Goal: Information Seeking & Learning: Check status

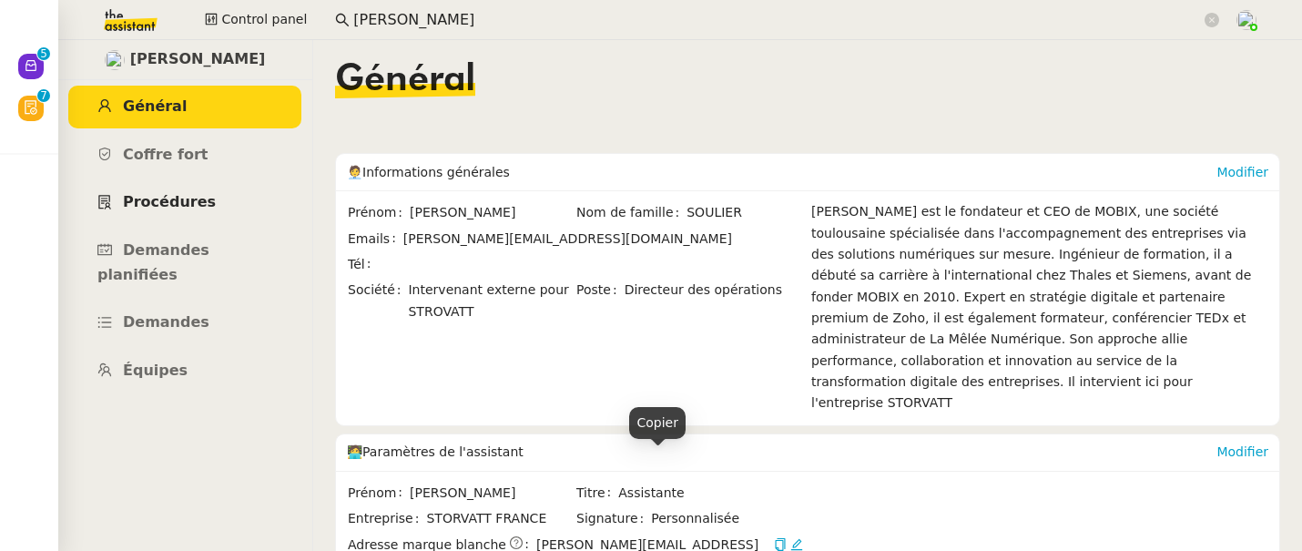
scroll to position [61, 0]
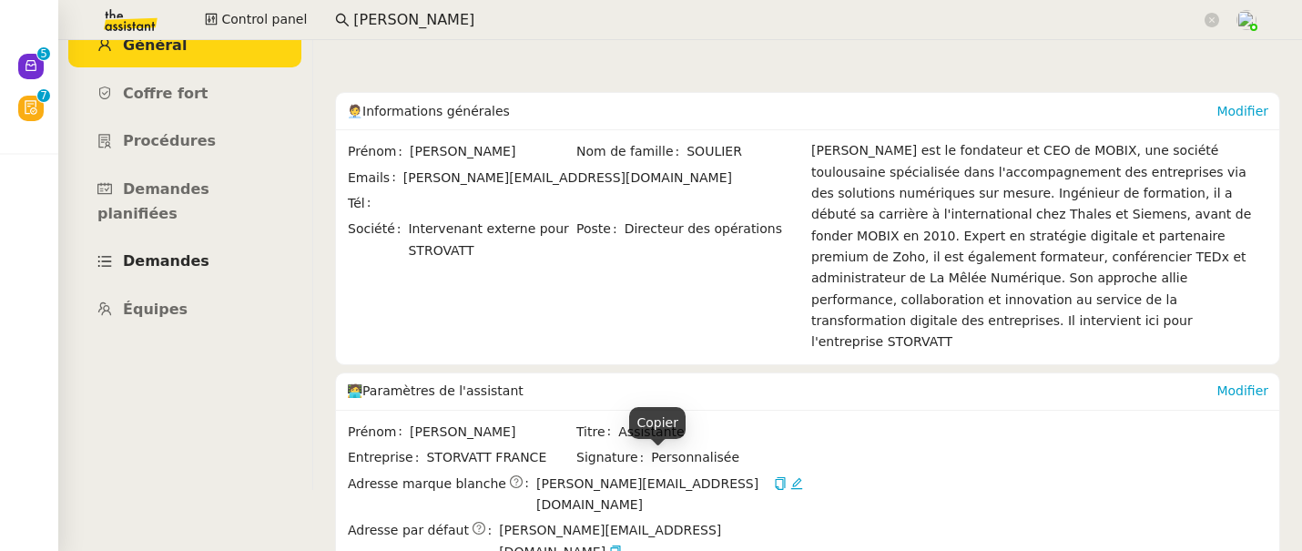
click at [181, 252] on span "Demandes" at bounding box center [166, 260] width 87 height 17
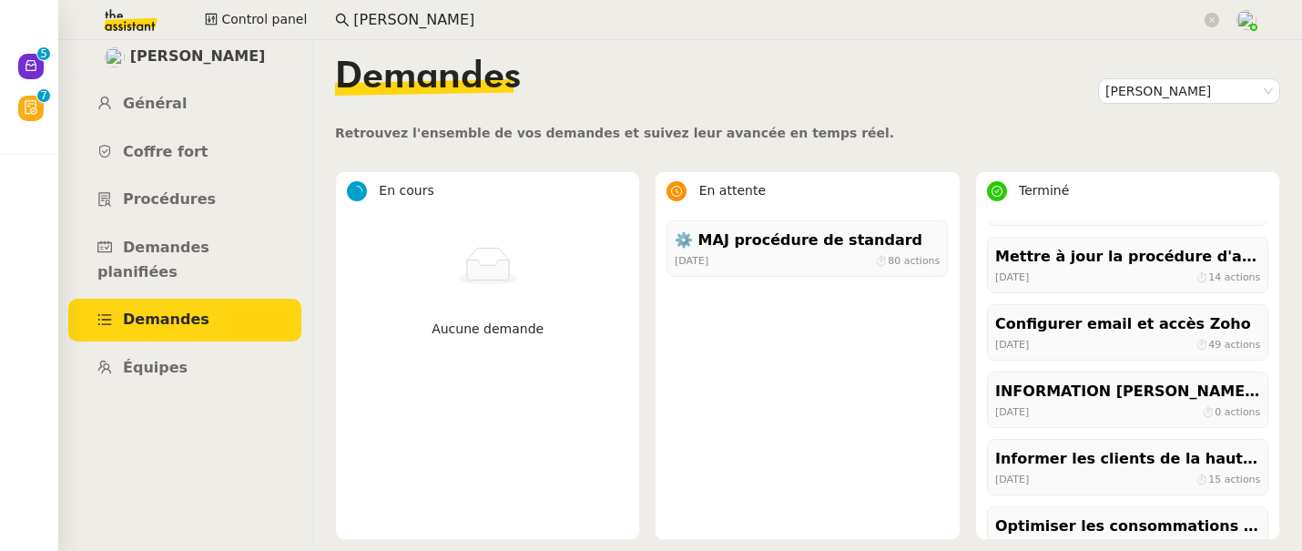
scroll to position [392, 0]
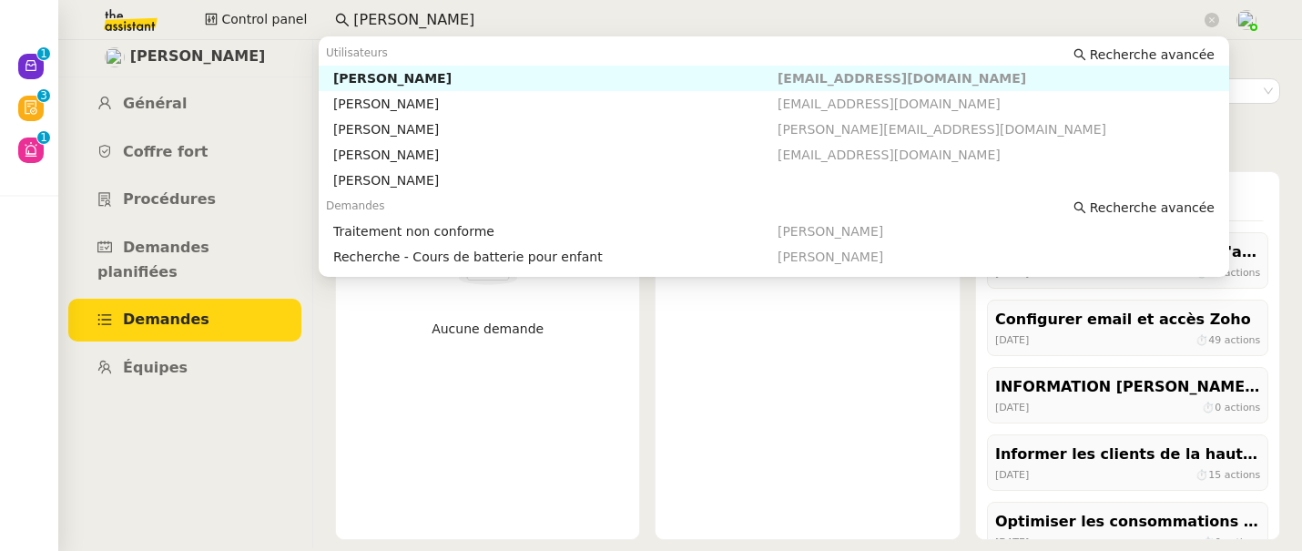
drag, startPoint x: 414, startPoint y: 26, endPoint x: 176, endPoint y: 29, distance: 238.6
click at [176, 29] on div "Control panel thomas soul" at bounding box center [651, 20] width 1211 height 40
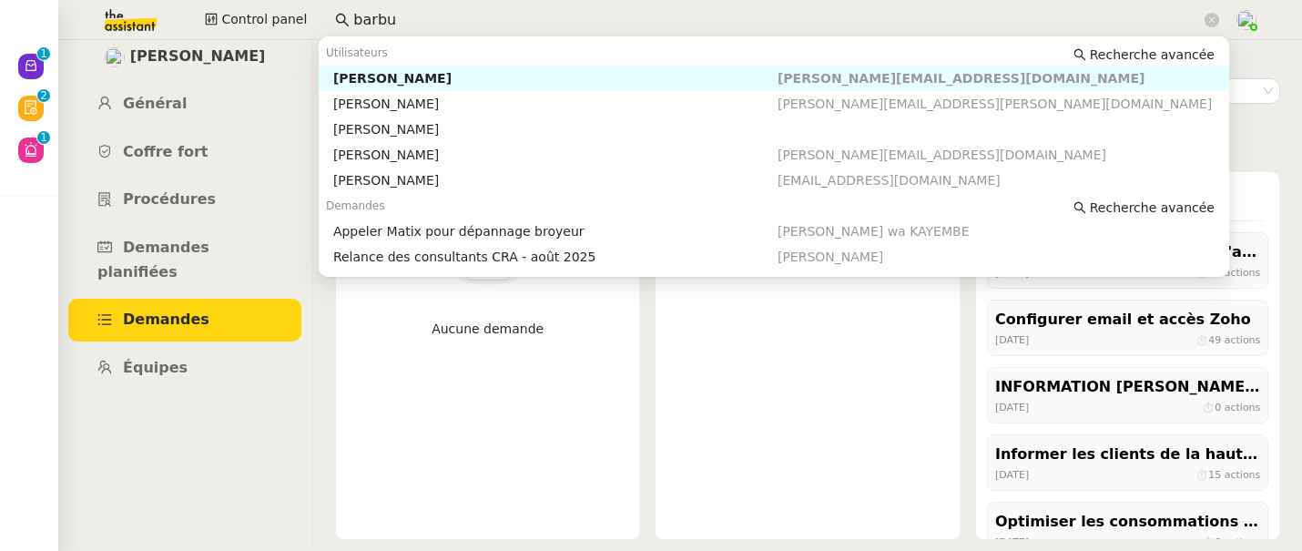
click at [359, 74] on div "Emile Barbu" at bounding box center [555, 78] width 444 height 16
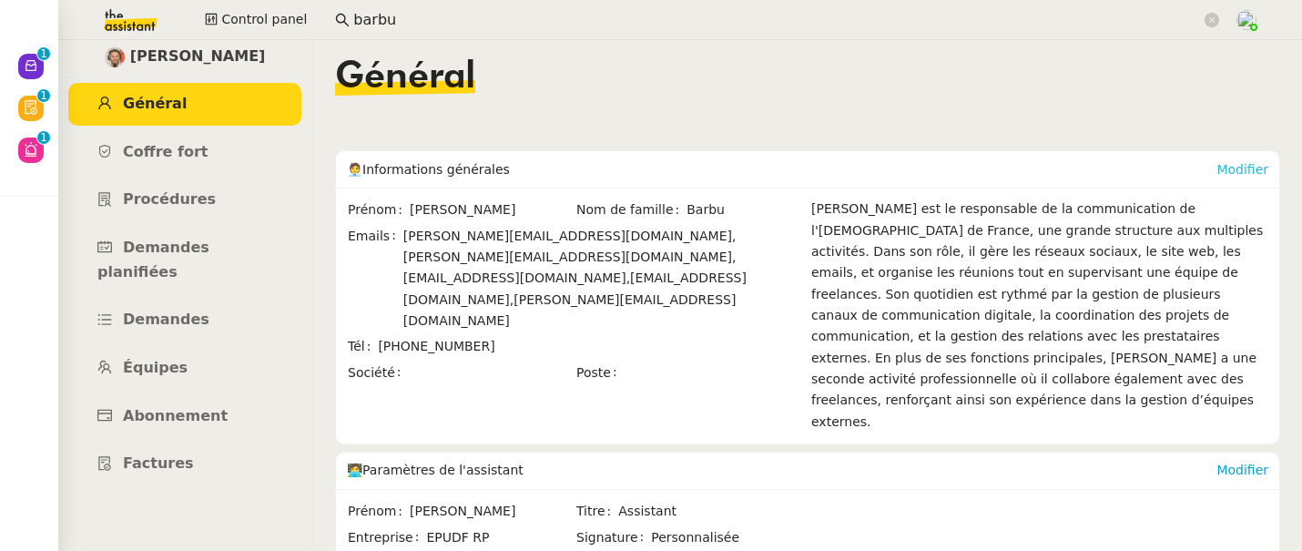
click at [1260, 169] on link "Modifier" at bounding box center [1242, 169] width 52 height 15
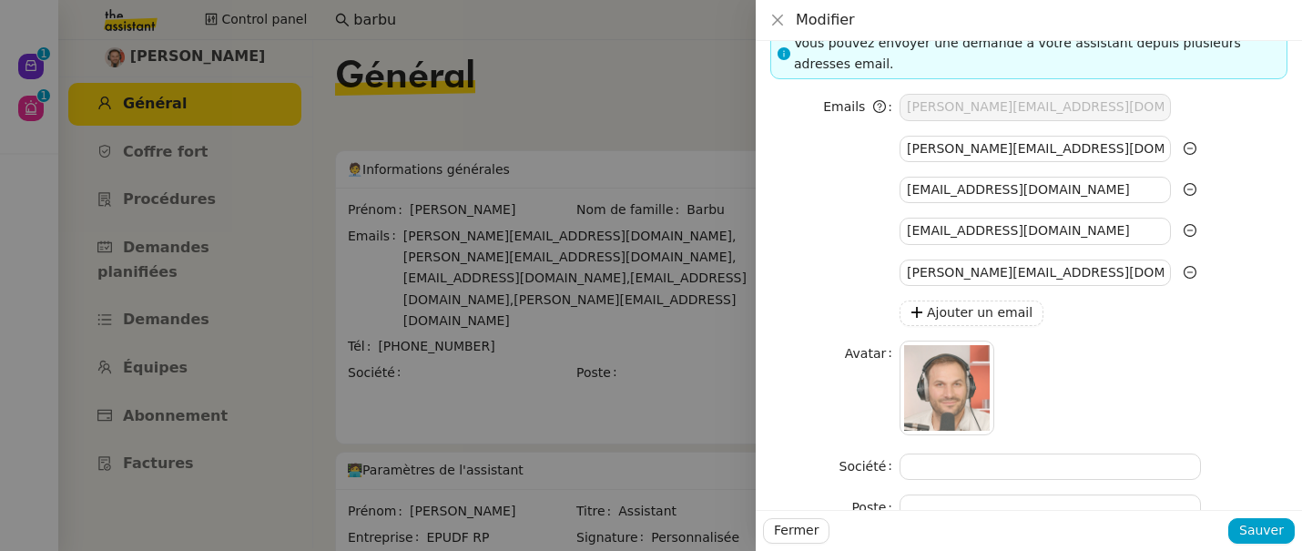
scroll to position [124, 0]
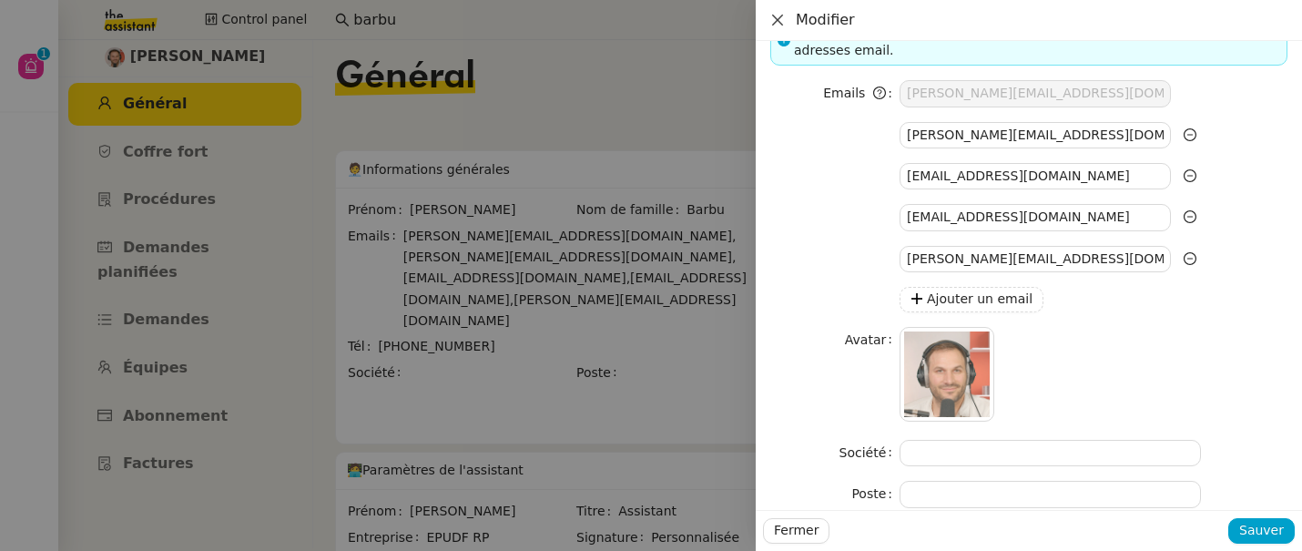
click at [781, 15] on icon "Close" at bounding box center [777, 20] width 11 height 11
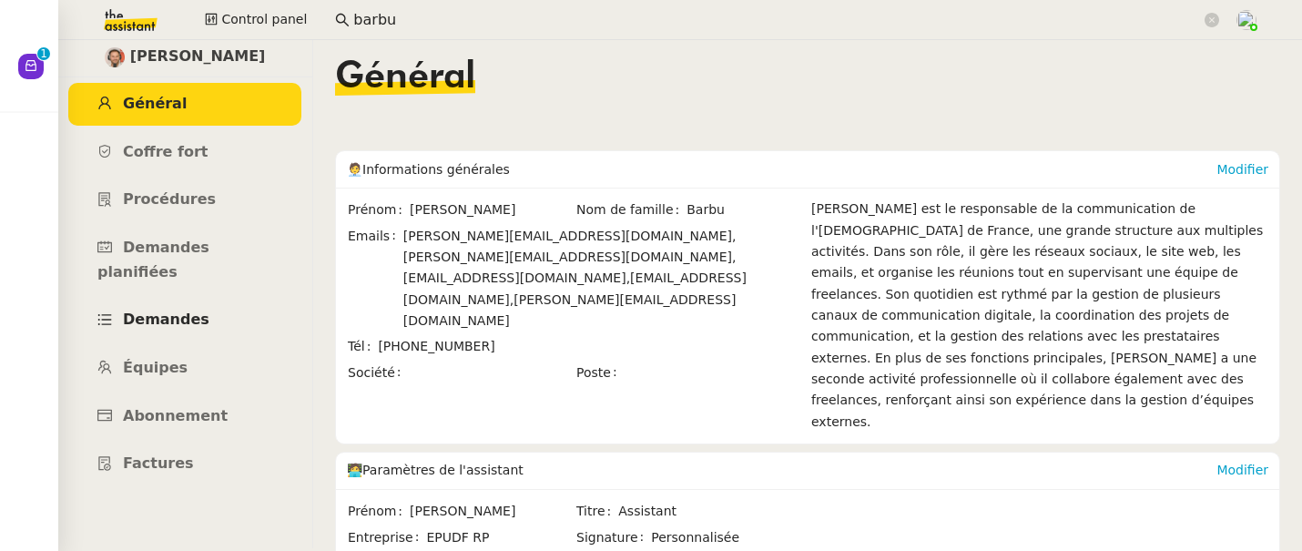
click at [157, 310] on span "Demandes" at bounding box center [166, 318] width 87 height 17
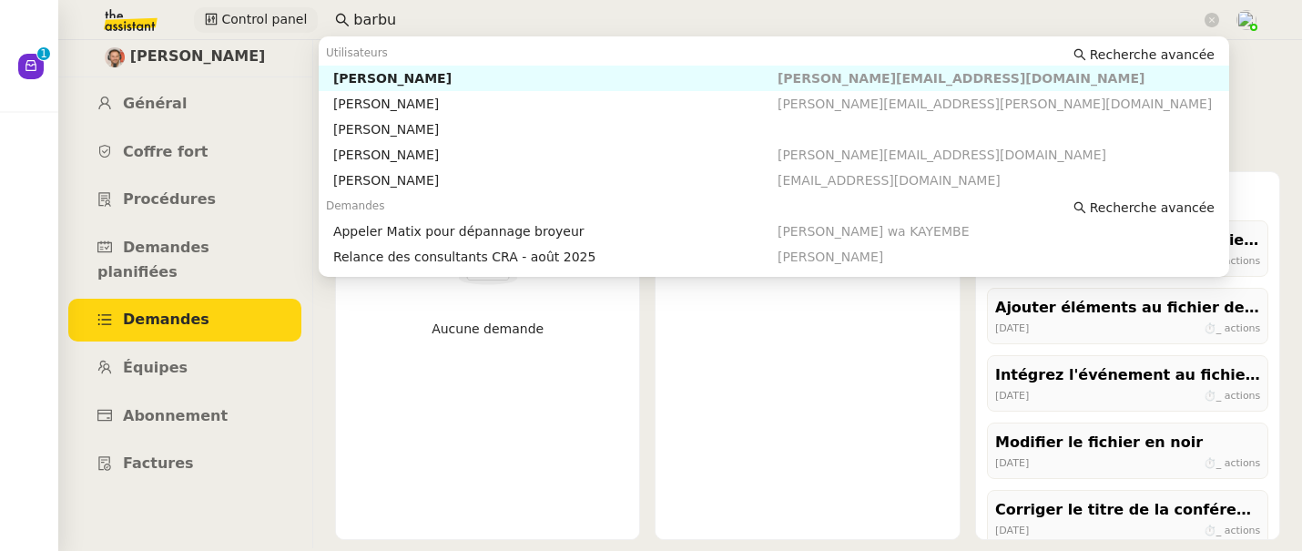
drag, startPoint x: 412, startPoint y: 18, endPoint x: 226, endPoint y: 17, distance: 185.8
click at [226, 17] on div "Control panel barbu" at bounding box center [651, 20] width 1211 height 40
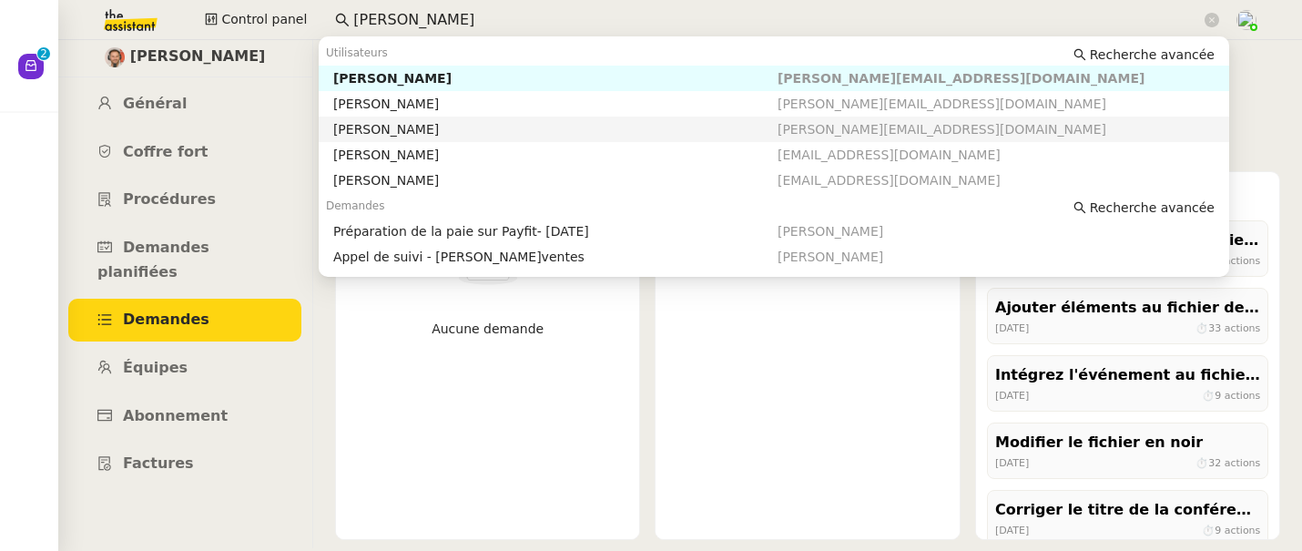
click at [355, 127] on div "[PERSON_NAME]" at bounding box center [555, 129] width 444 height 16
type input "[PERSON_NAME]"
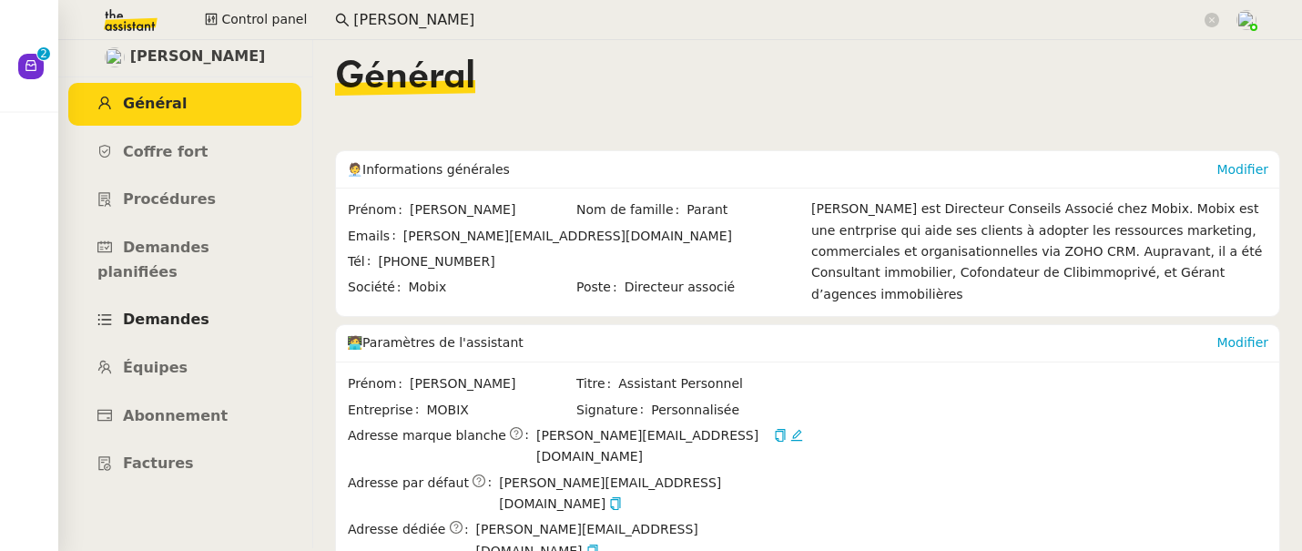
click at [187, 310] on link "Demandes" at bounding box center [184, 320] width 233 height 43
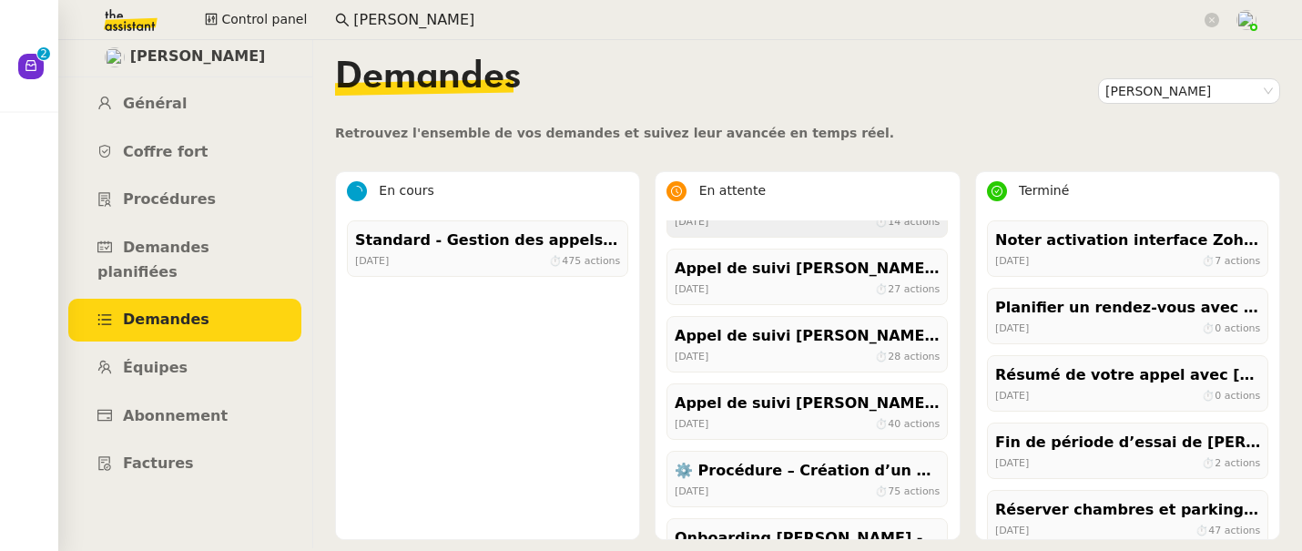
scroll to position [207, 0]
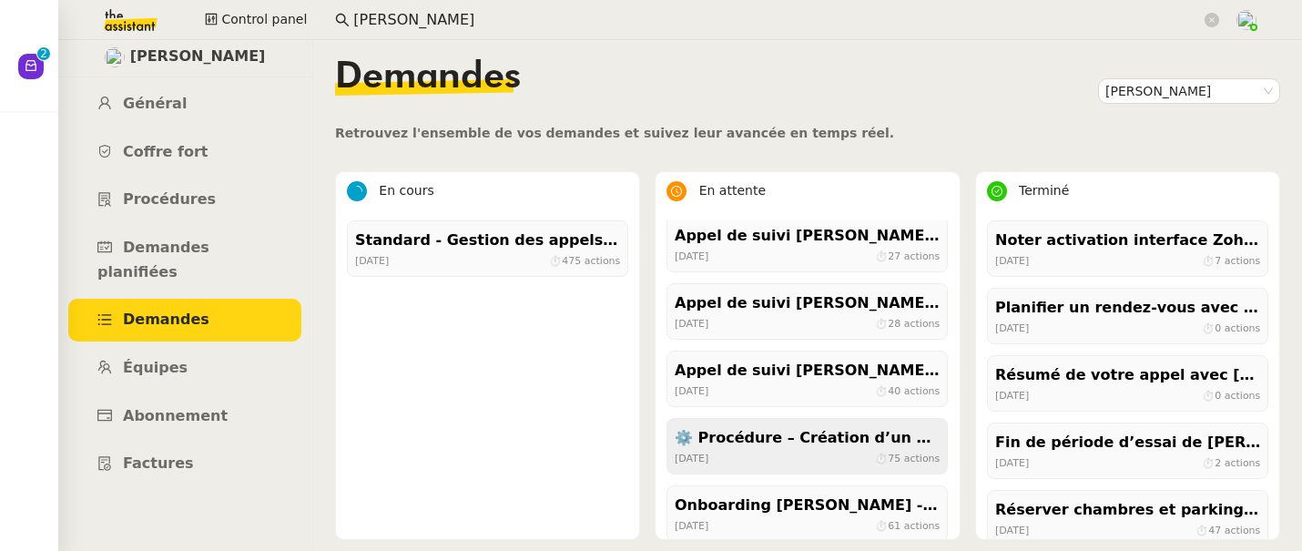
click at [790, 441] on div "⚙️ Procédure – Création d’un environnement d’essai dans Kit" at bounding box center [807, 438] width 265 height 25
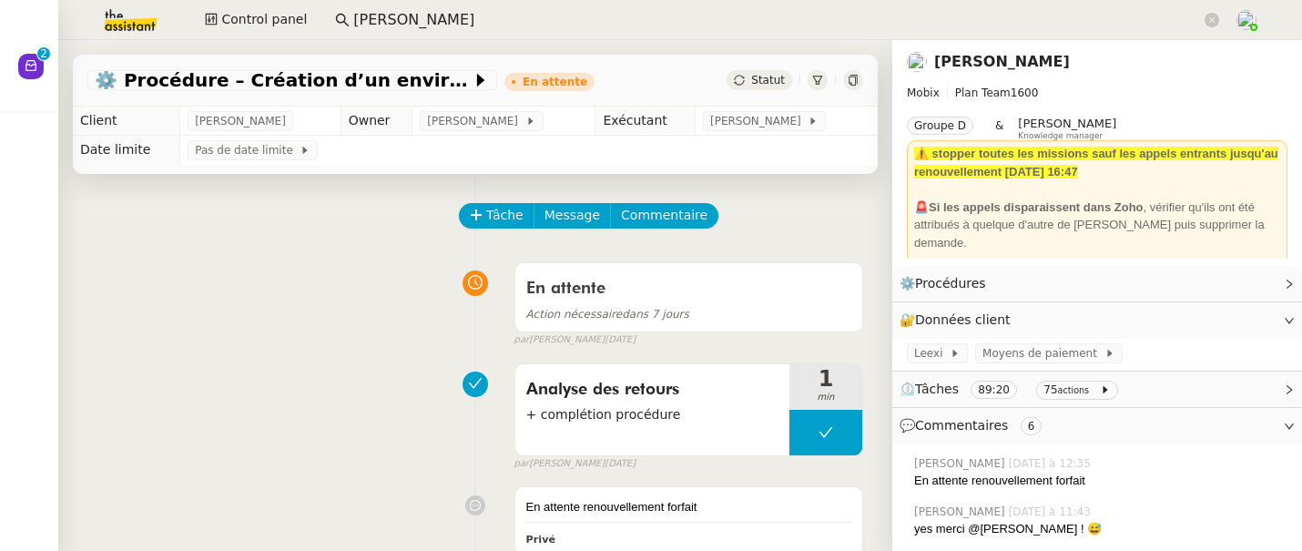
click at [972, 65] on link "[PERSON_NAME]" at bounding box center [1002, 61] width 136 height 17
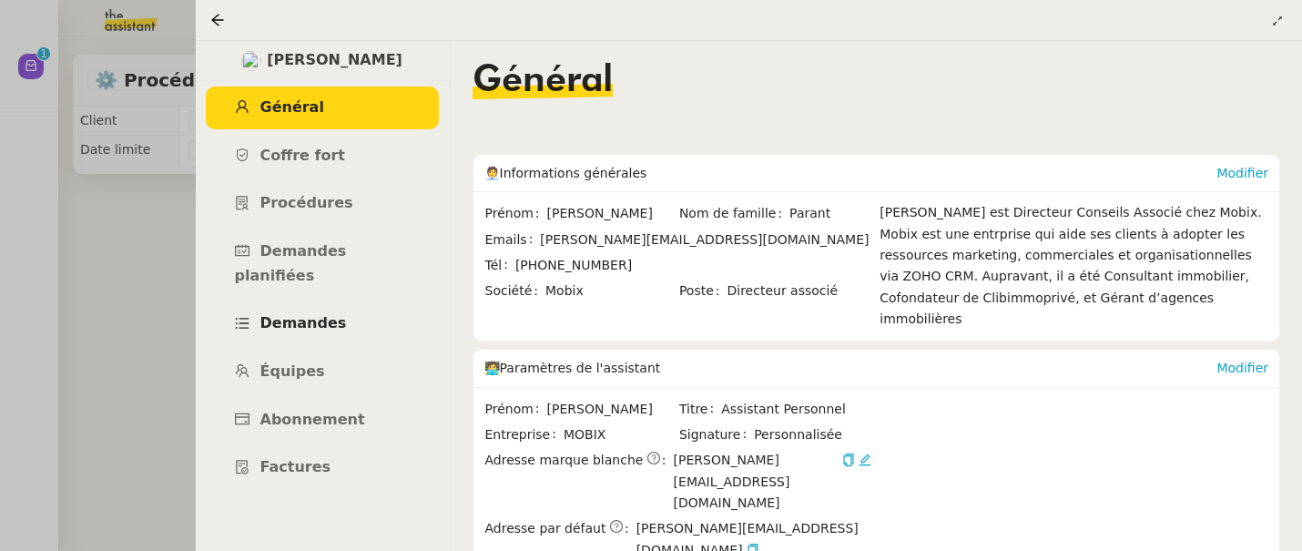
click at [298, 314] on span "Demandes" at bounding box center [303, 322] width 87 height 17
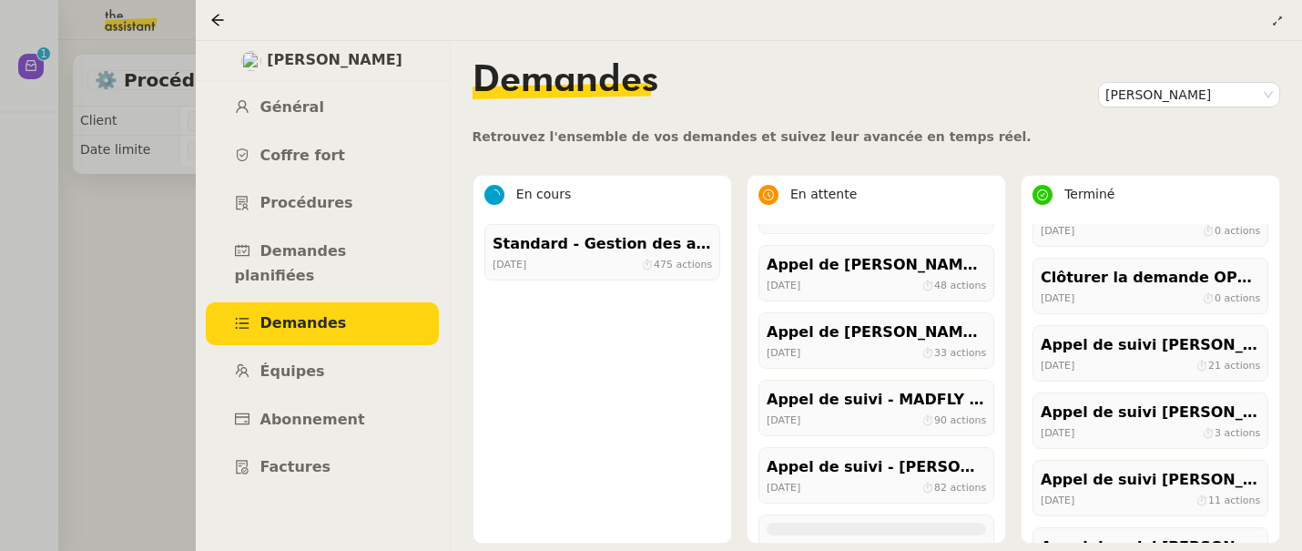
scroll to position [1905, 0]
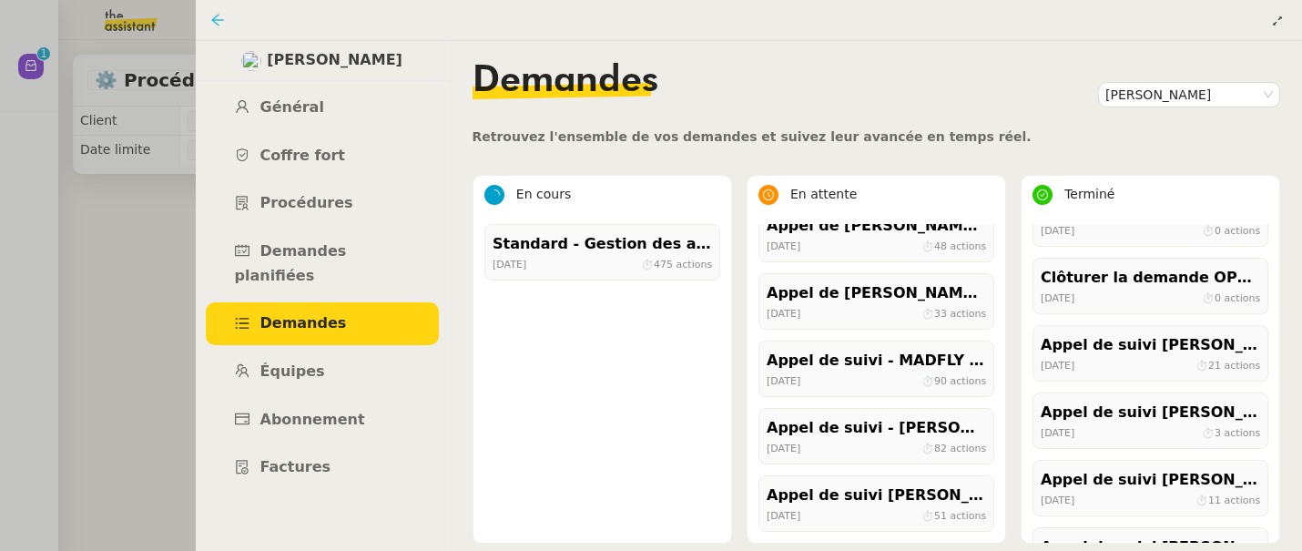
click at [210, 19] on icon at bounding box center [217, 20] width 15 height 15
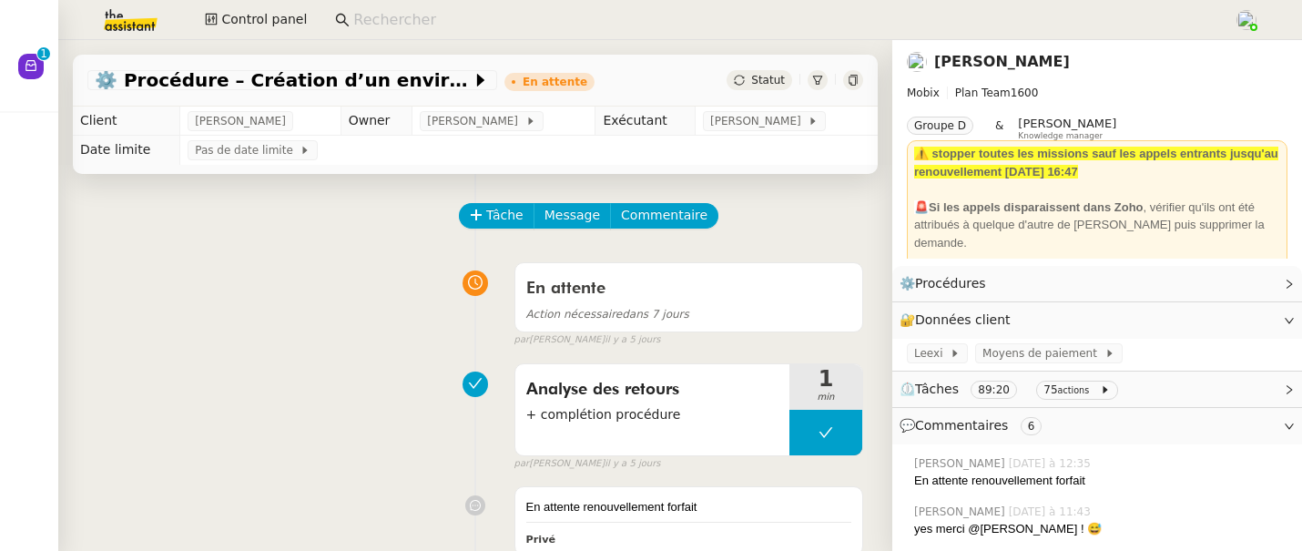
click at [414, 16] on input at bounding box center [784, 20] width 862 height 25
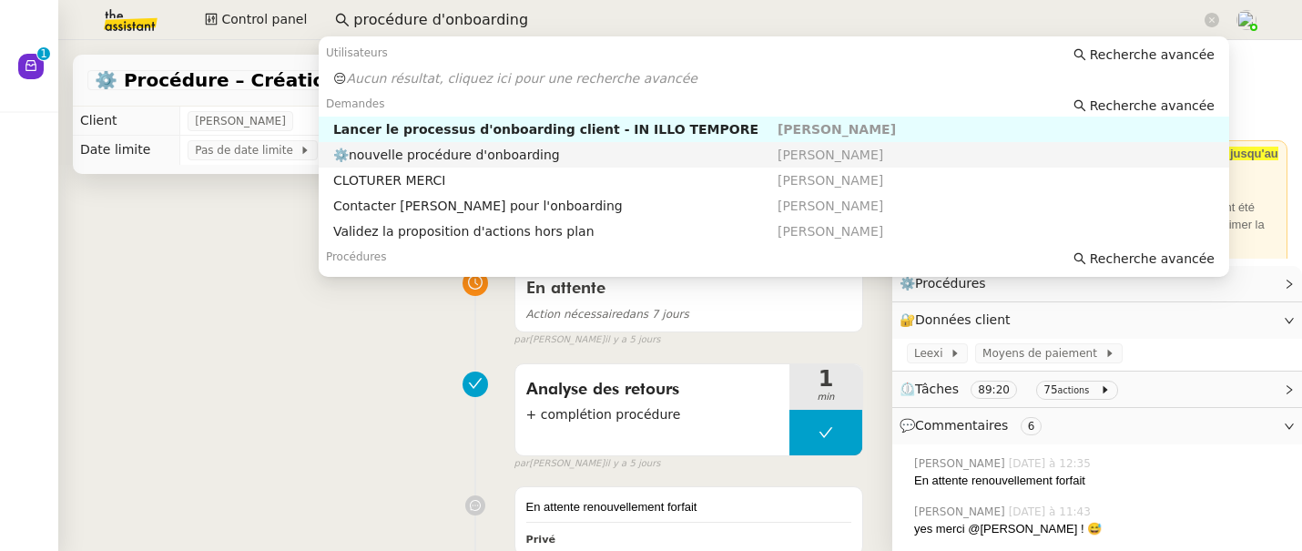
click at [400, 152] on div "⚙️nouvelle procédure d'onboarding" at bounding box center [555, 155] width 444 height 16
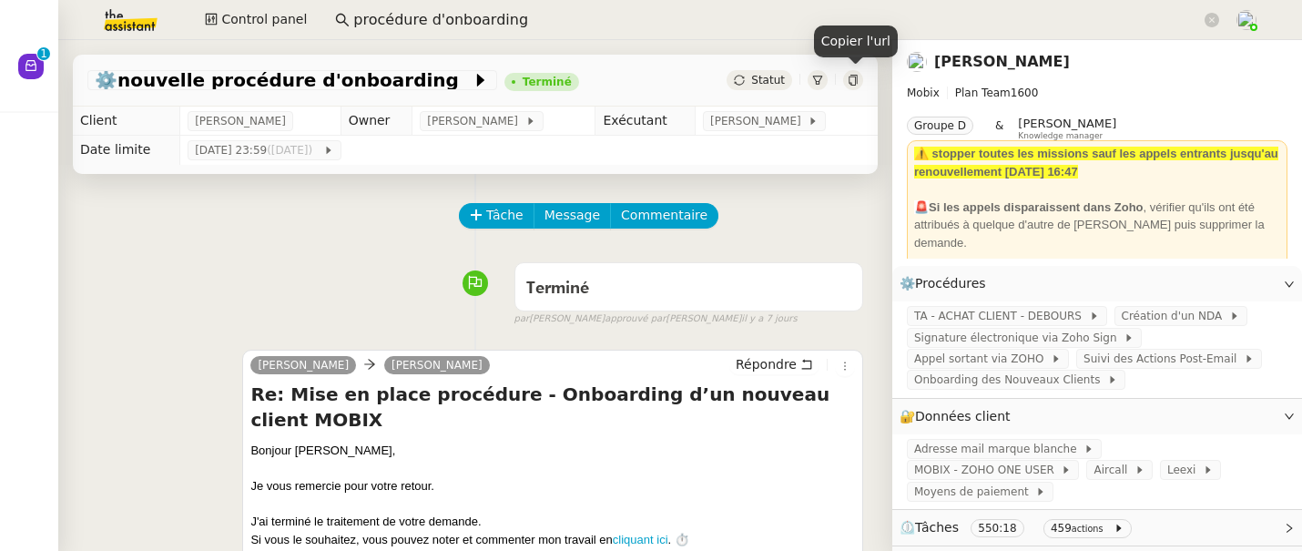
click at [855, 79] on icon at bounding box center [853, 80] width 8 height 11
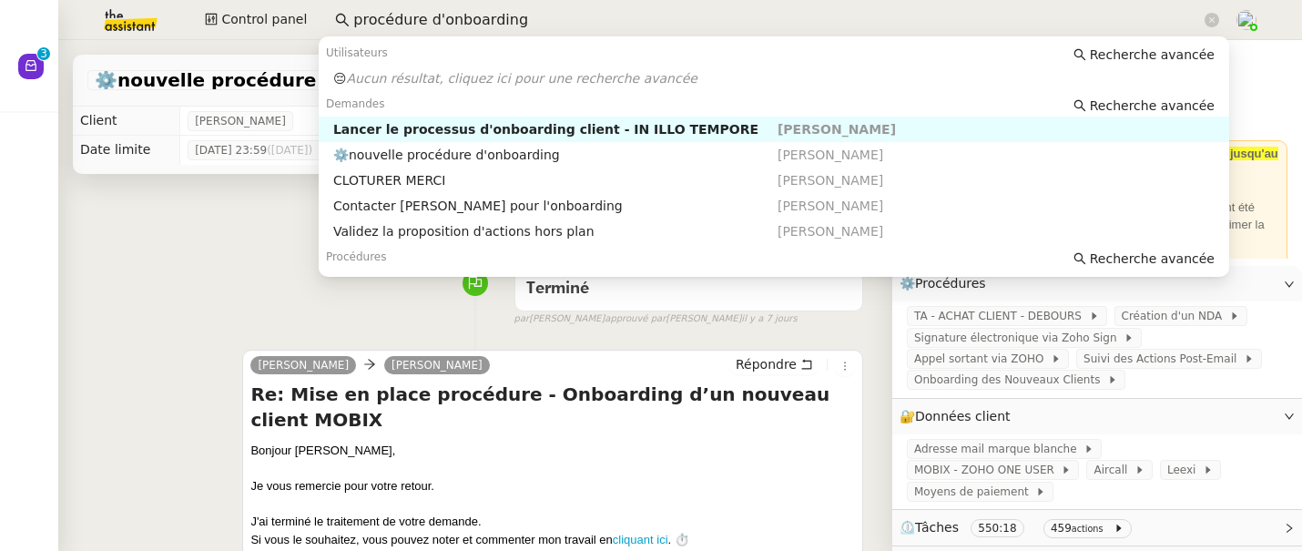
drag, startPoint x: 548, startPoint y: 8, endPoint x: 312, endPoint y: 8, distance: 235.8
click at [312, 8] on div "Control panel procédure d'onboarding" at bounding box center [651, 20] width 1211 height 40
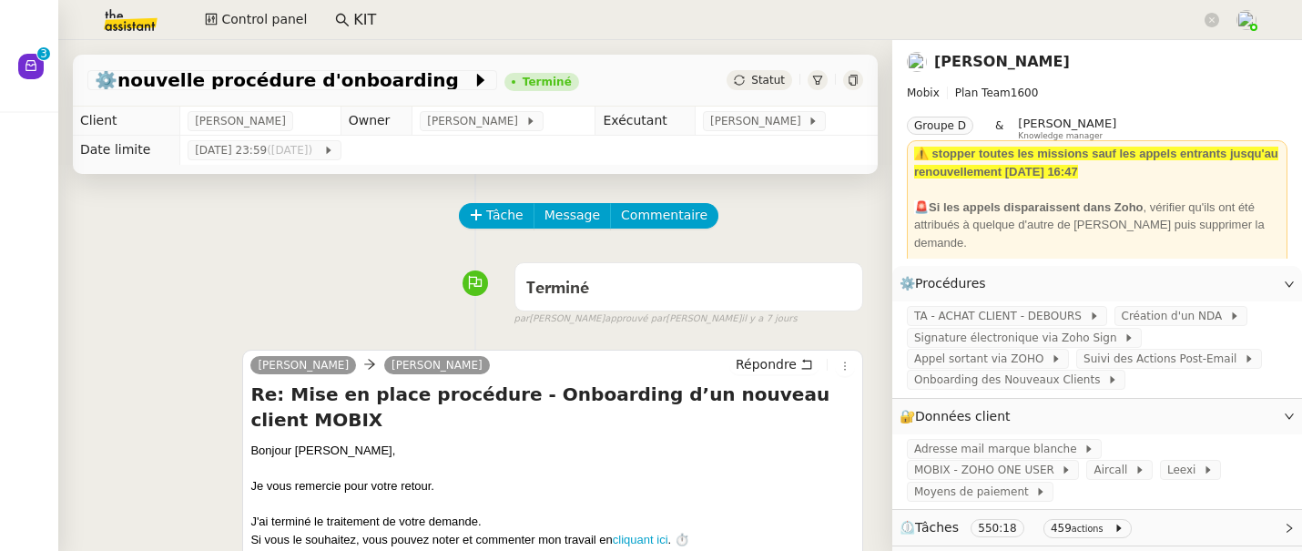
type input "KIT"
click at [122, 12] on img at bounding box center [116, 20] width 141 height 40
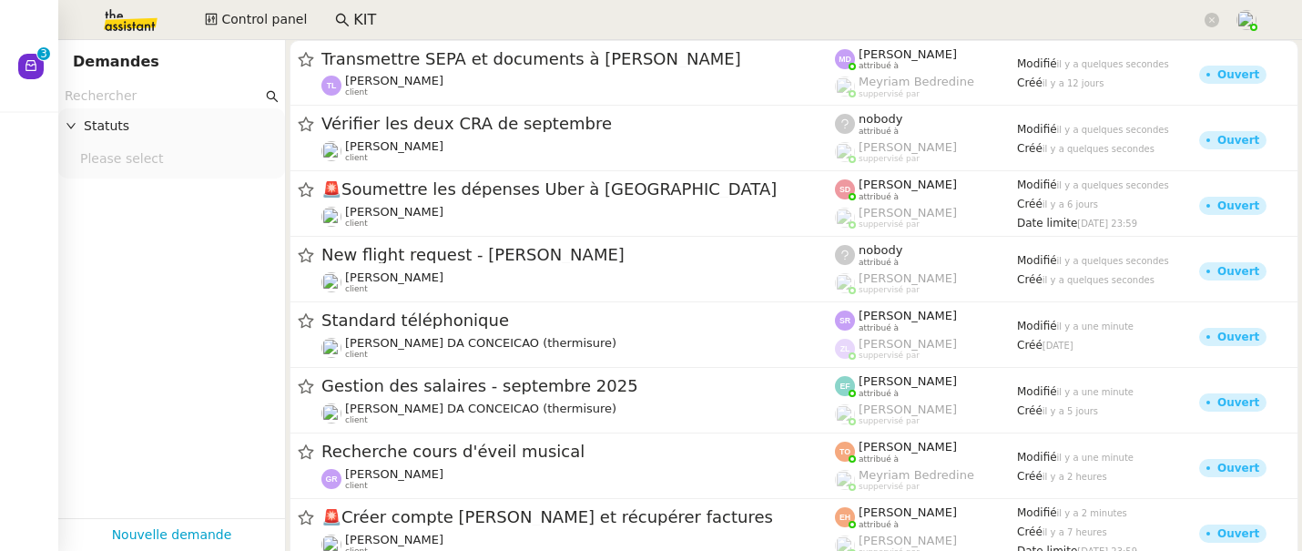
click at [141, 86] on input "text" at bounding box center [164, 96] width 198 height 21
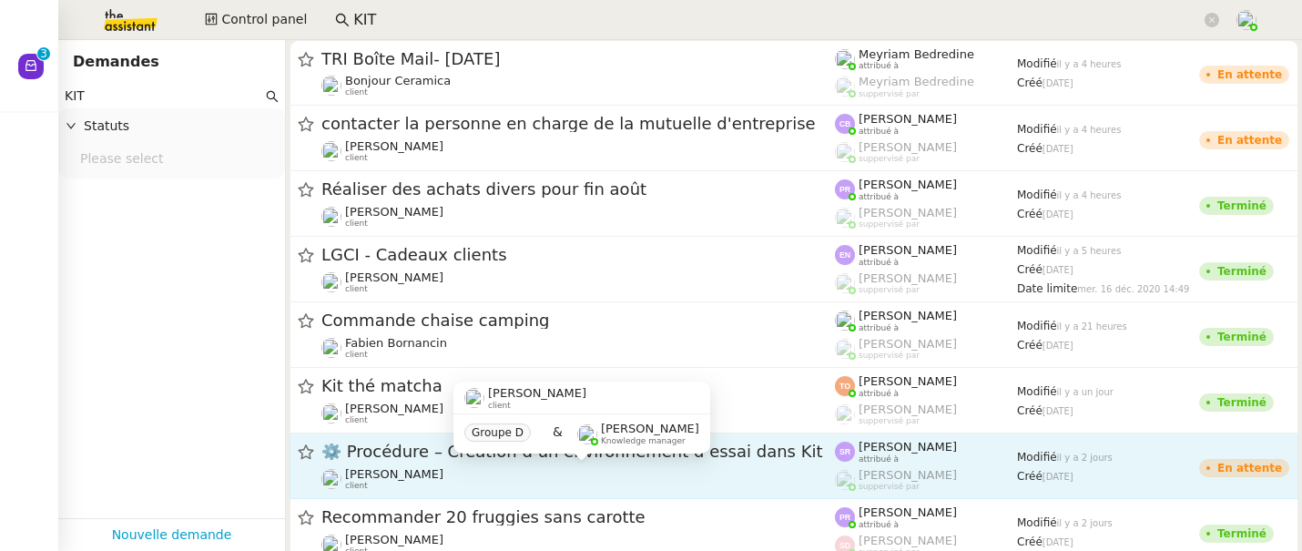
click at [494, 478] on div "[PERSON_NAME] client" at bounding box center [578, 479] width 514 height 24
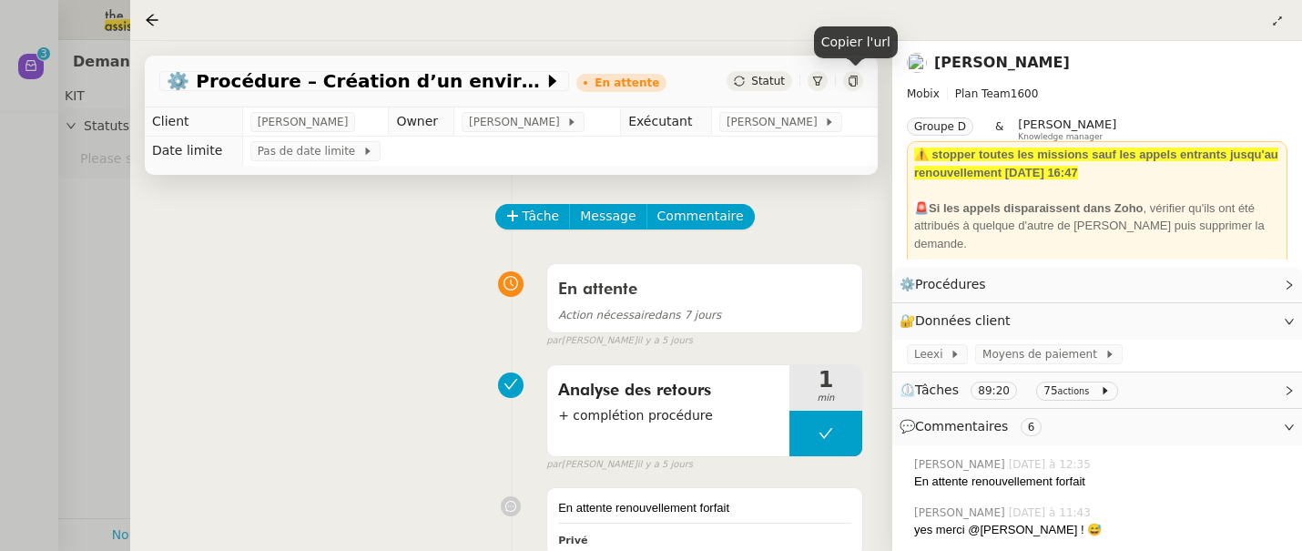
click at [854, 84] on icon at bounding box center [853, 81] width 11 height 11
click at [155, 19] on icon at bounding box center [152, 20] width 15 height 15
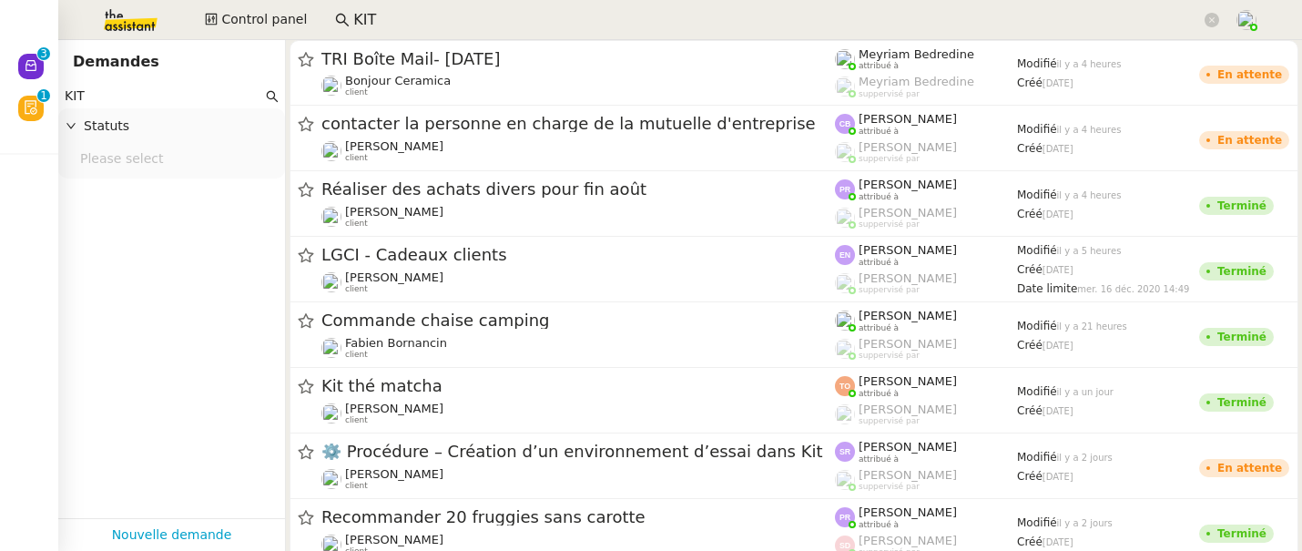
click at [93, 95] on input "KIT" at bounding box center [164, 96] width 198 height 21
paste input "[PERSON_NAME]"
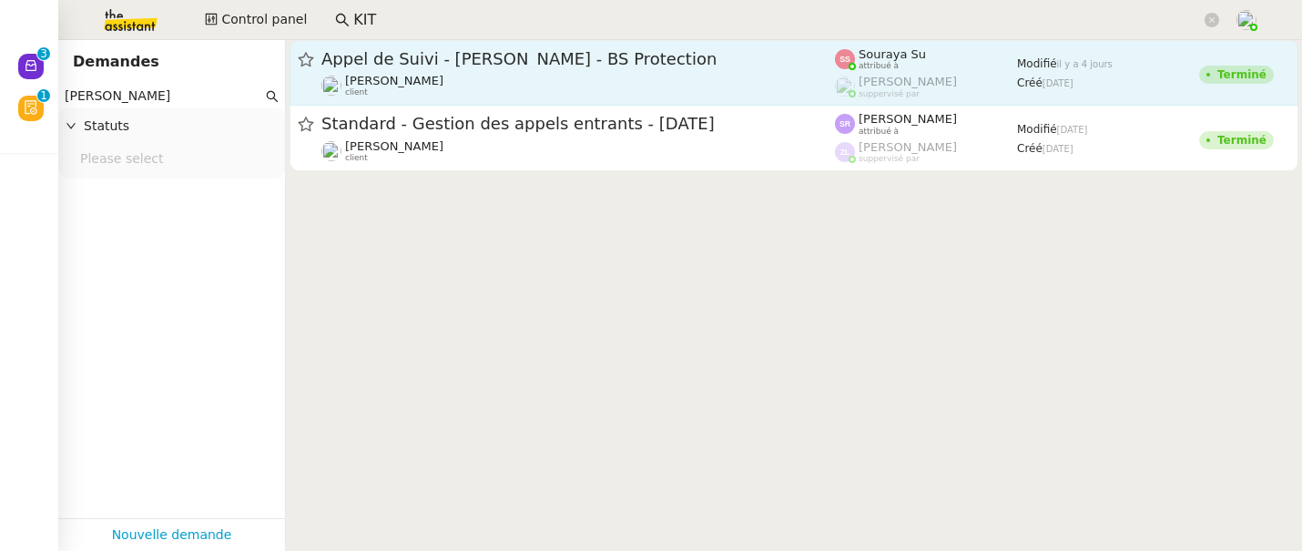
click at [609, 66] on span "Appel de Suivi - [PERSON_NAME] - BS Protection" at bounding box center [578, 59] width 514 height 16
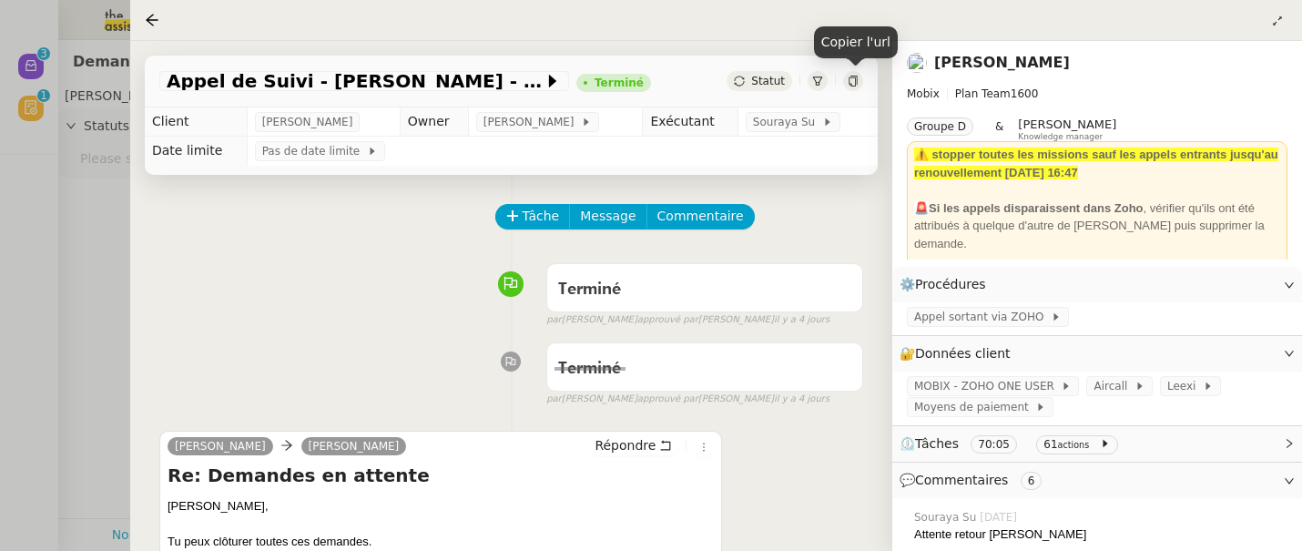
click at [852, 86] on icon at bounding box center [853, 81] width 11 height 11
click at [155, 20] on icon at bounding box center [152, 20] width 12 height 12
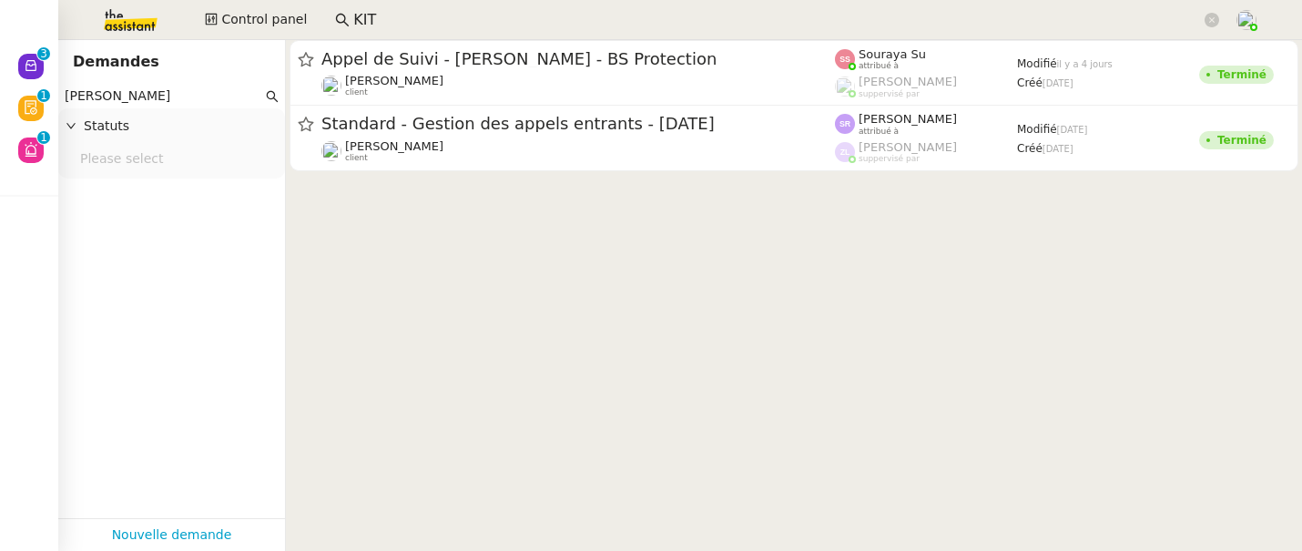
click at [133, 85] on nz-input-group "[PERSON_NAME]" at bounding box center [171, 96] width 227 height 25
click at [133, 99] on input "[PERSON_NAME]" at bounding box center [164, 96] width 198 height 21
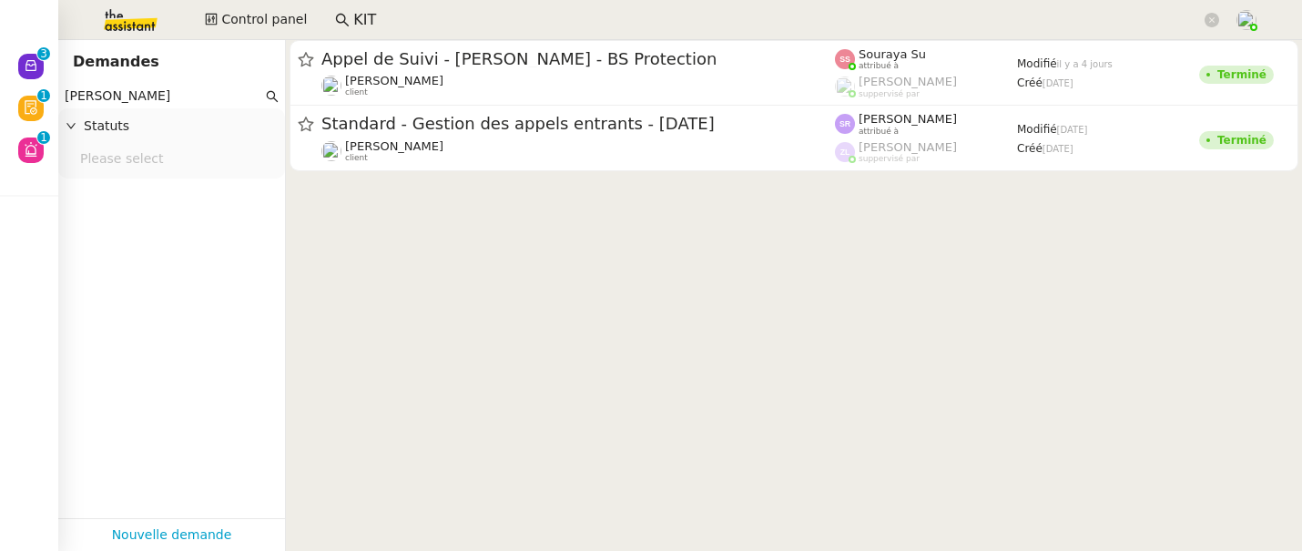
click at [133, 99] on input "[PERSON_NAME]" at bounding box center [164, 96] width 198 height 21
paste input "Appel de suivi - Findways - Ibtissem Cherifi"
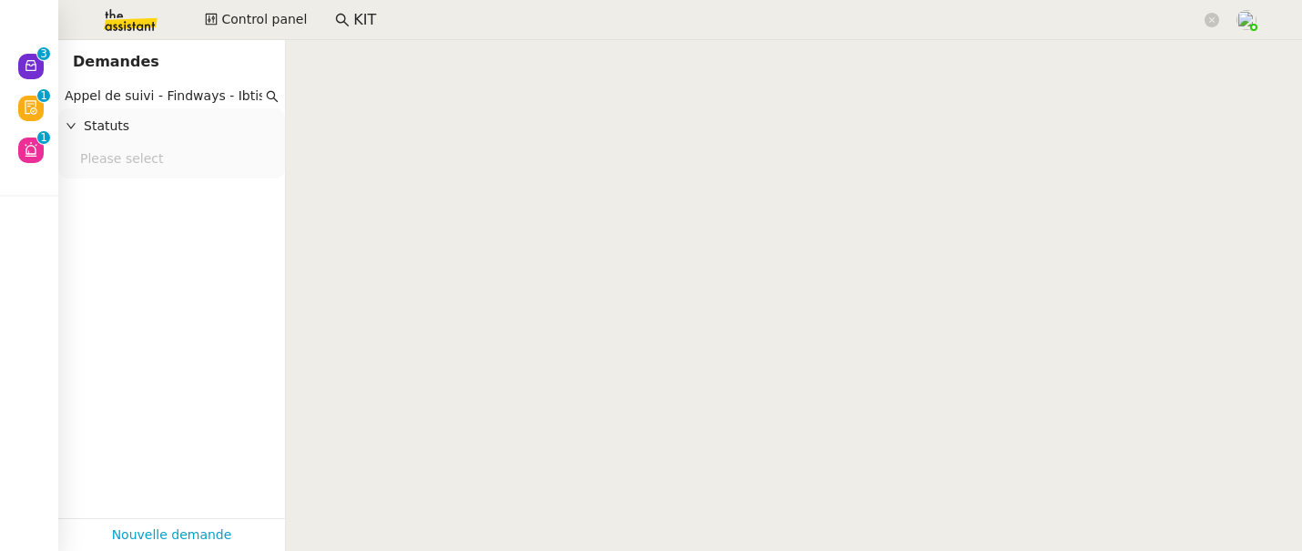
scroll to position [0, 56]
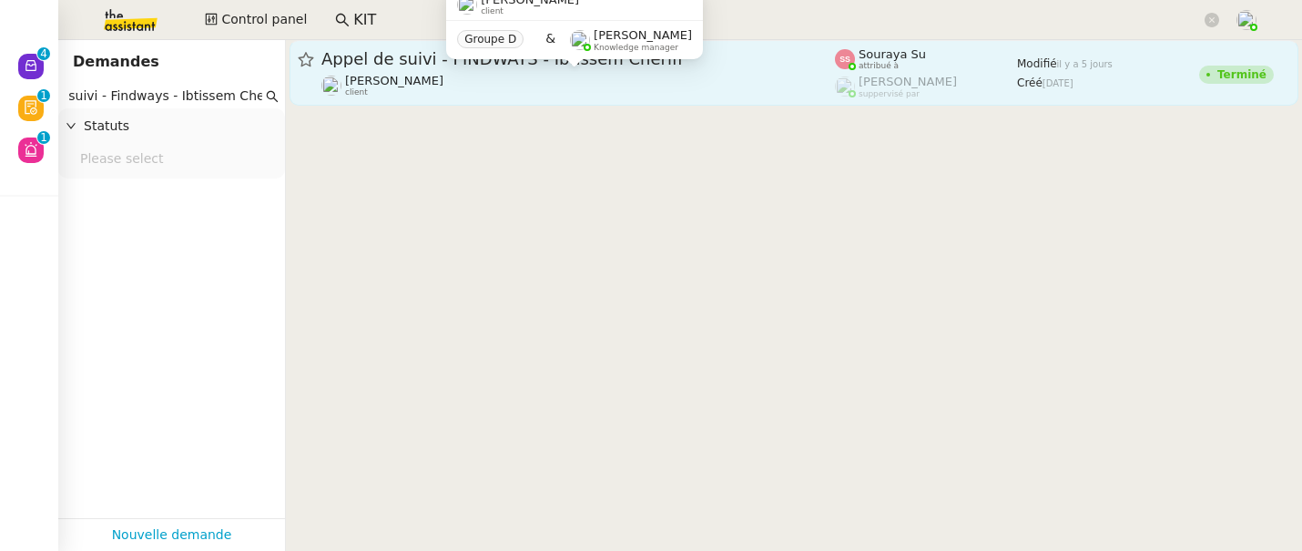
type input "Appel de suivi - Findways - Ibtissem Cherifi"
click at [508, 87] on div "[PERSON_NAME] client" at bounding box center [578, 86] width 514 height 24
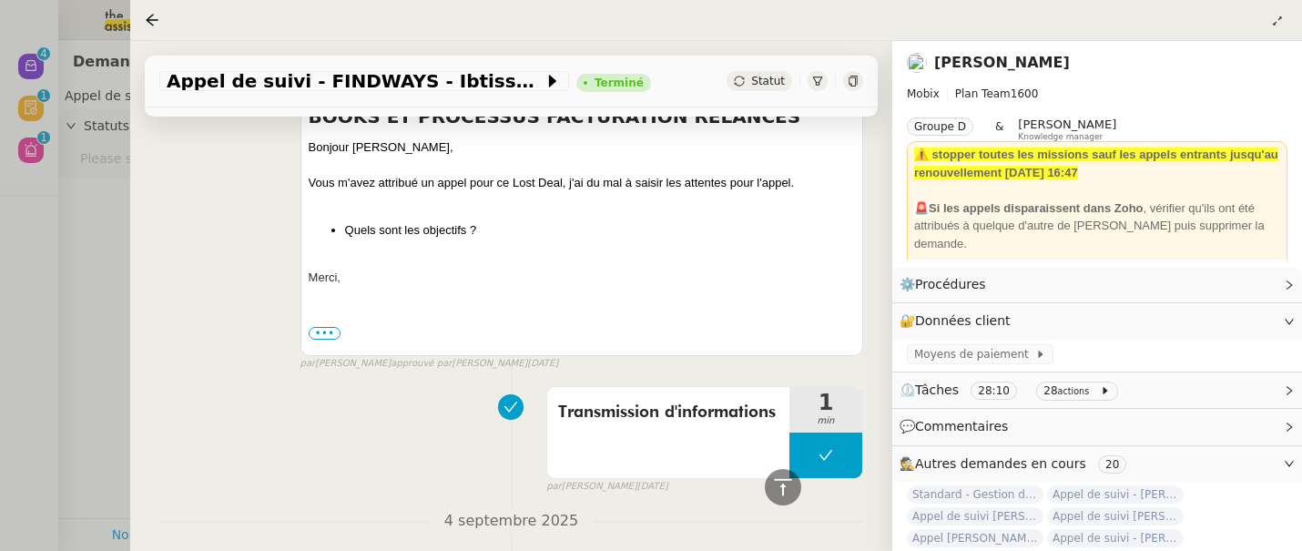
scroll to position [4606, 0]
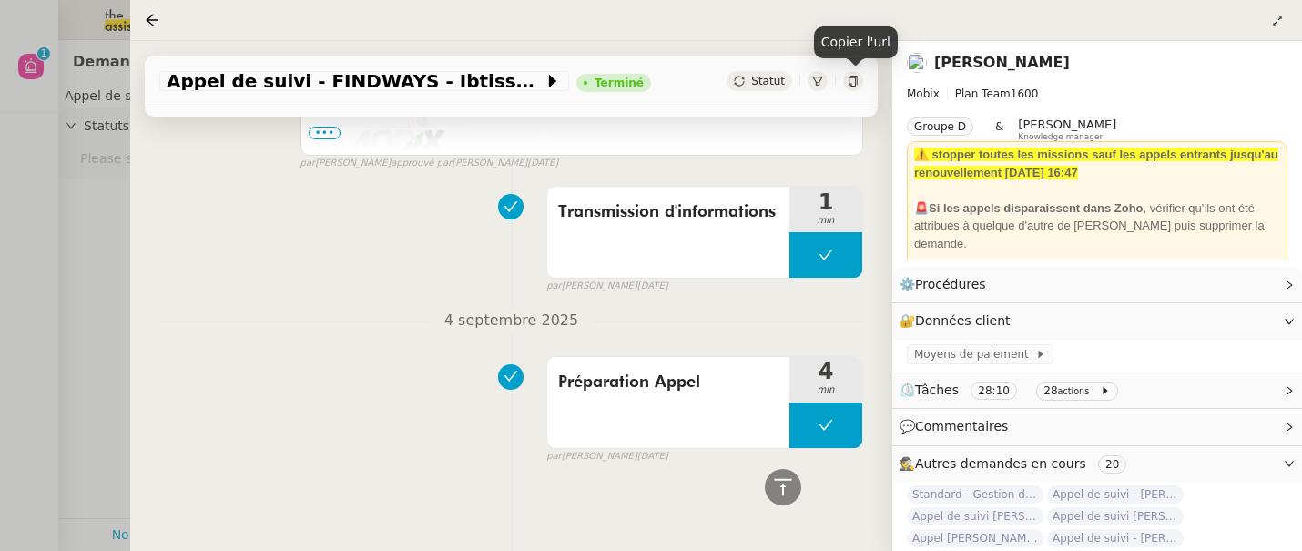
click at [851, 84] on icon at bounding box center [853, 81] width 11 height 11
click at [146, 15] on icon at bounding box center [152, 20] width 15 height 15
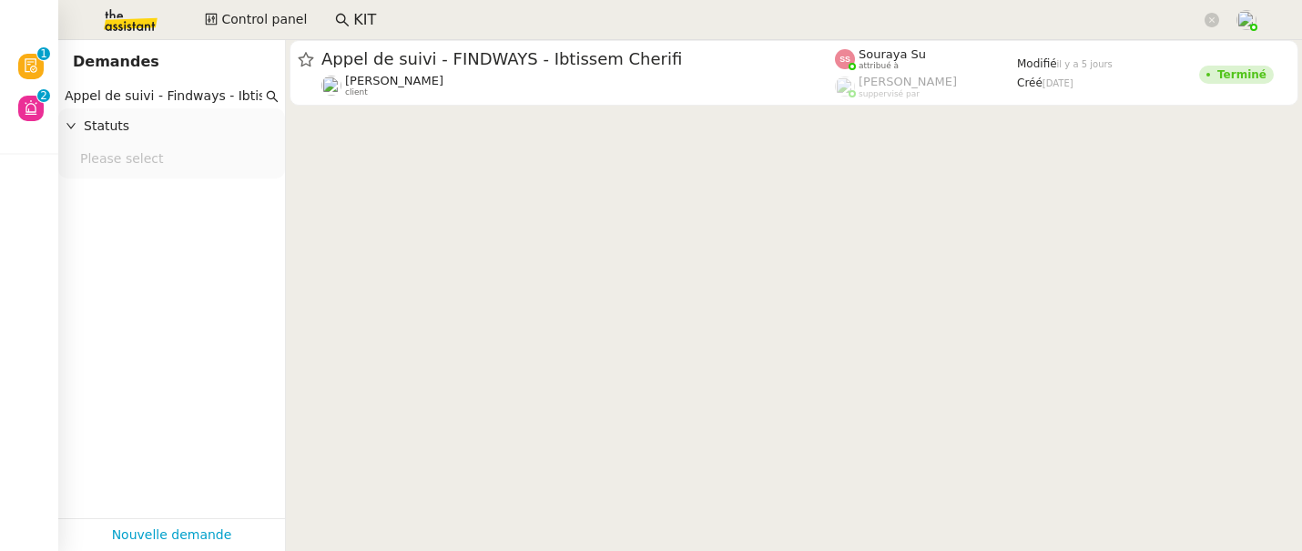
click at [426, 13] on input "KIT" at bounding box center [777, 20] width 848 height 25
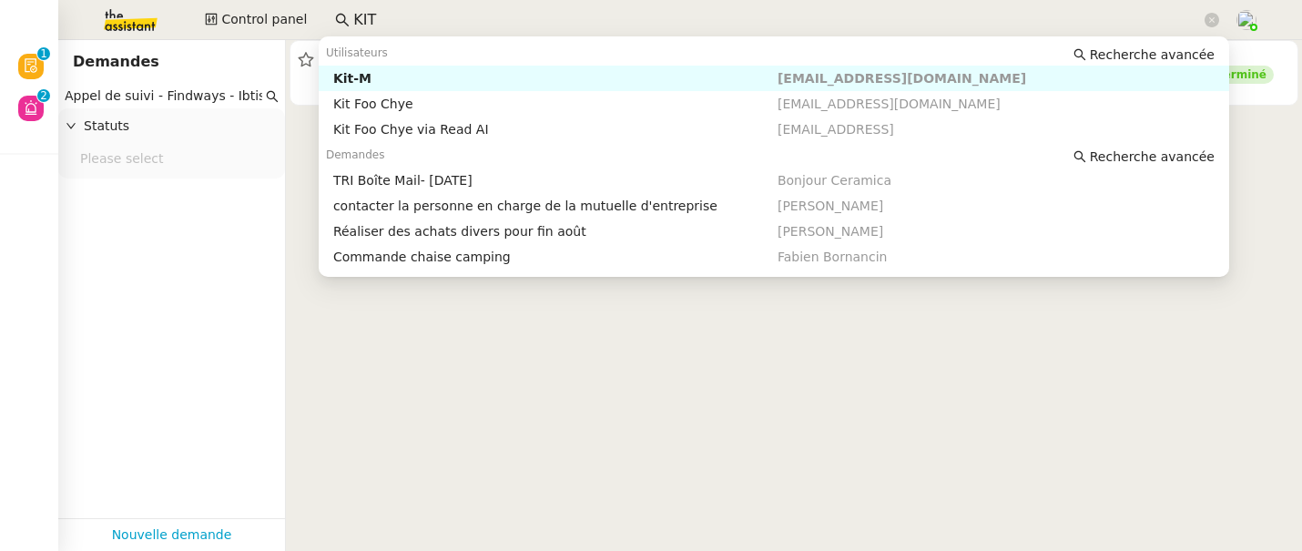
click at [426, 13] on input "KIT" at bounding box center [777, 20] width 848 height 25
paste input "[PERSON_NAME] - CYBERSERENO"
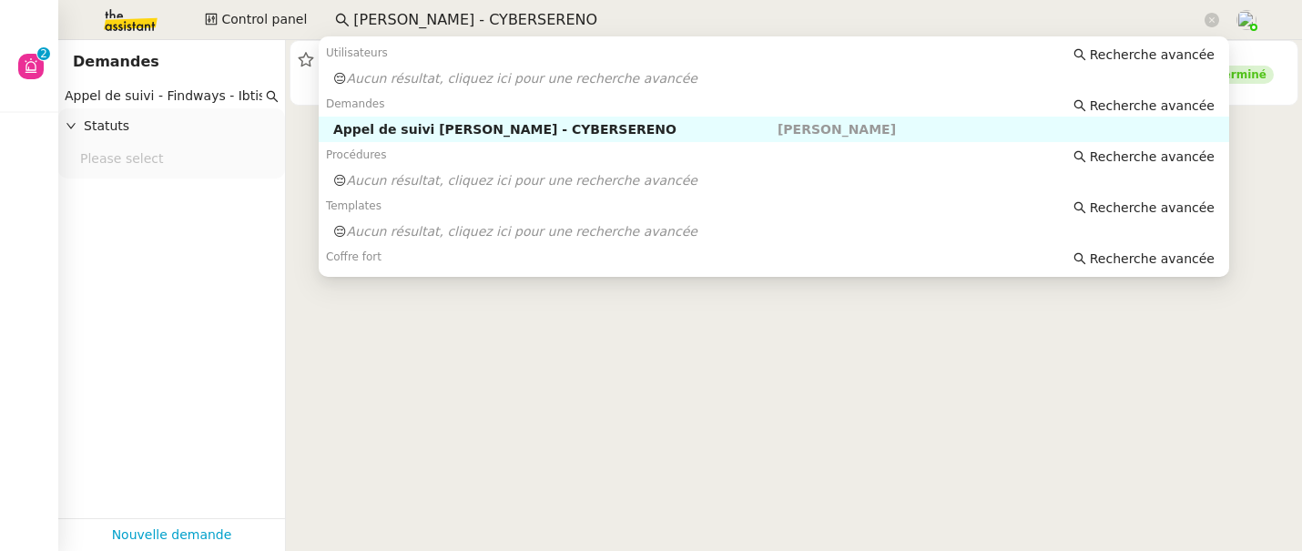
click at [438, 125] on div "Appel de suivi [PERSON_NAME] - CYBERSERENO" at bounding box center [555, 129] width 444 height 16
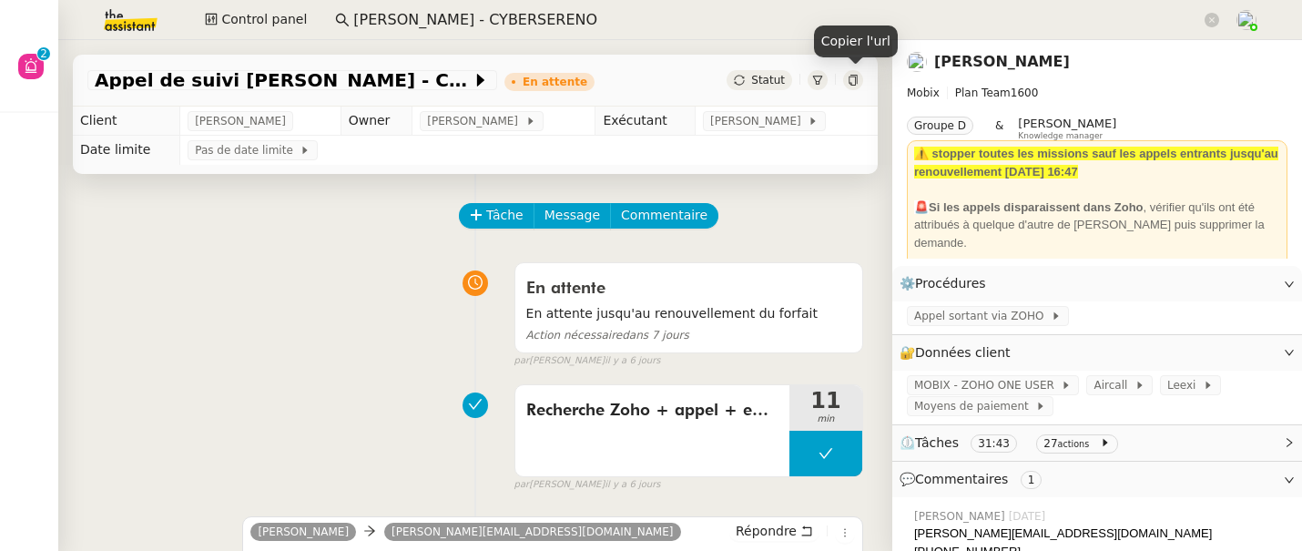
click at [857, 85] on icon at bounding box center [853, 80] width 11 height 11
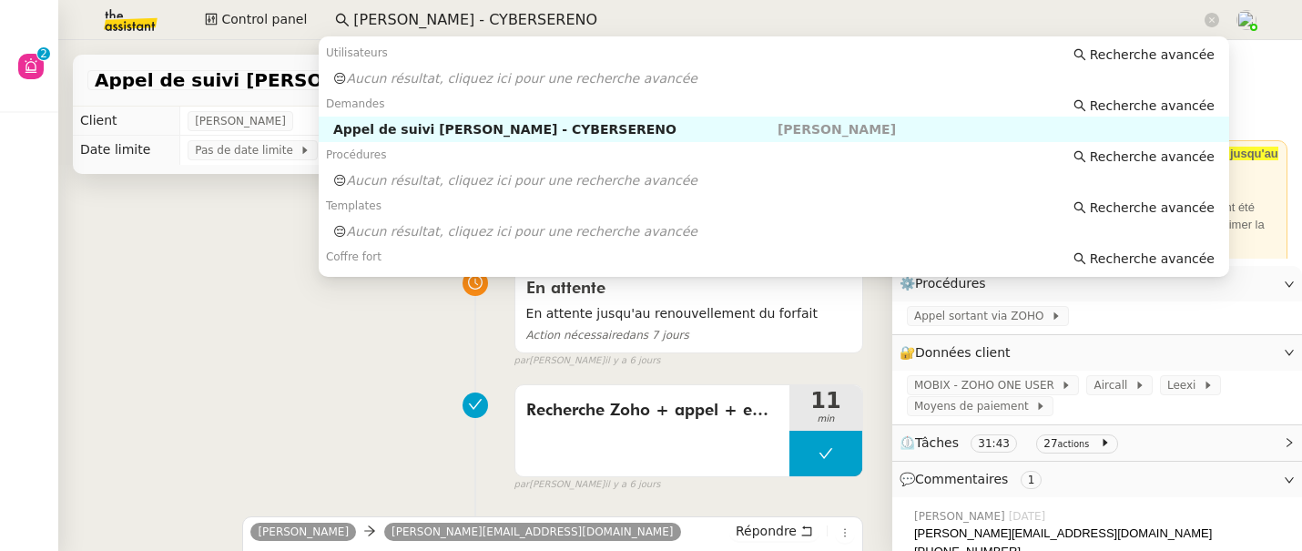
drag, startPoint x: 575, startPoint y: 20, endPoint x: 179, endPoint y: 7, distance: 396.3
click at [179, 7] on div "Control panel [PERSON_NAME] - CYBERSERENO" at bounding box center [651, 20] width 1211 height 40
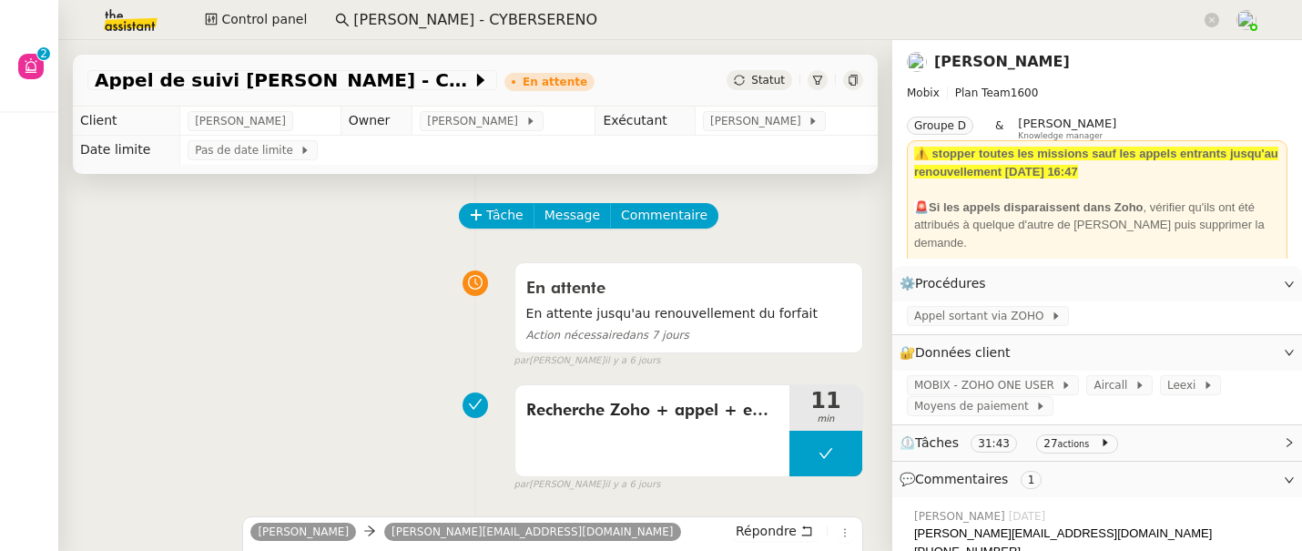
paste input "athieu Zerbib - EKIPEO GROUP"
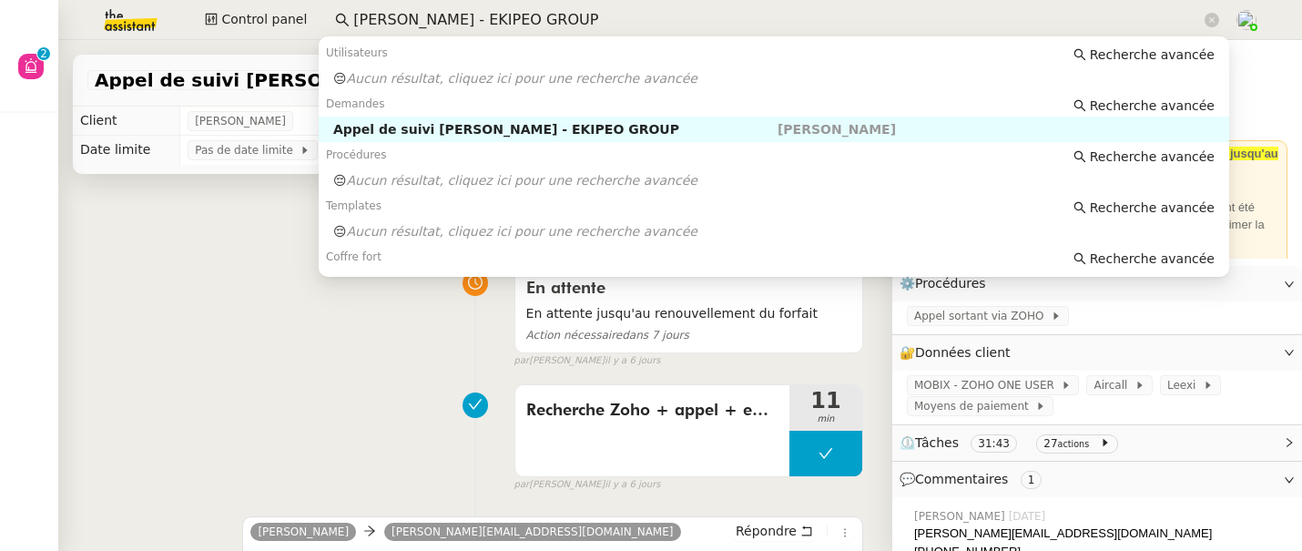
click at [439, 131] on div "Appel de suivi [PERSON_NAME] - EKIPEO GROUP" at bounding box center [555, 129] width 444 height 16
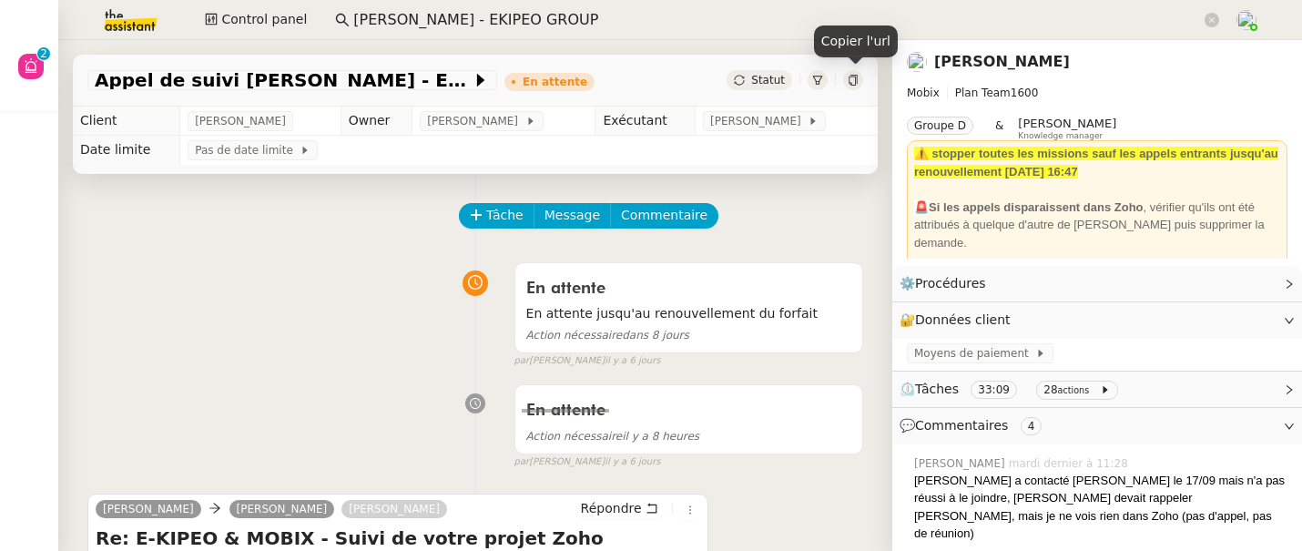
click at [861, 82] on div at bounding box center [853, 80] width 20 height 20
click at [493, 20] on input "[PERSON_NAME] - EKIPEO GROUP" at bounding box center [777, 20] width 848 height 25
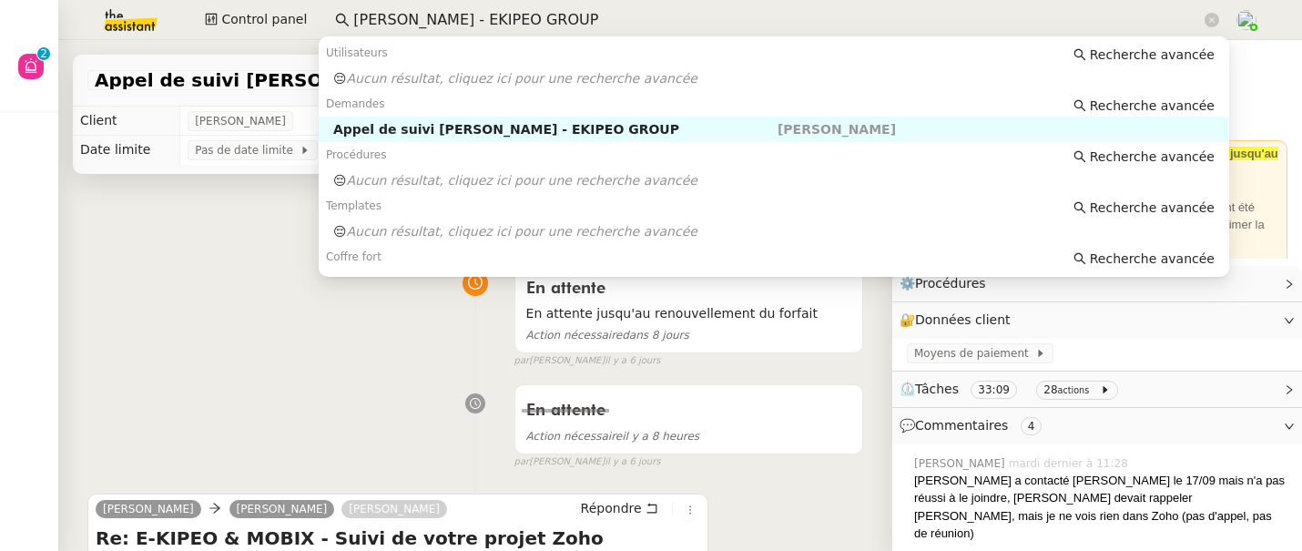
click at [493, 20] on input "[PERSON_NAME] - EKIPEO GROUP" at bounding box center [777, 20] width 848 height 25
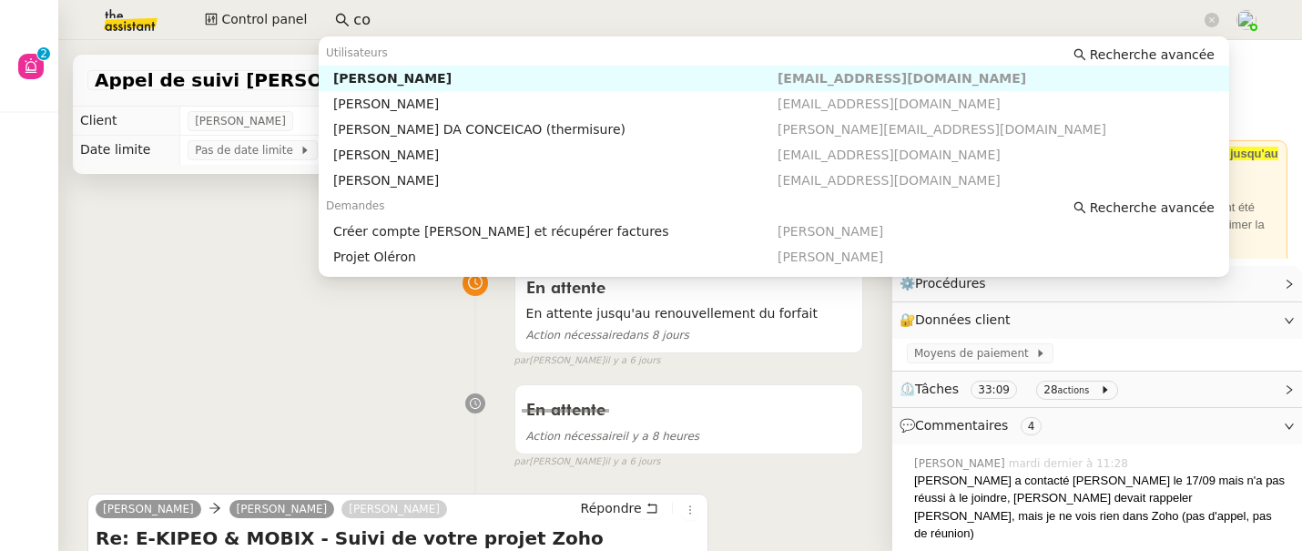
type input "c"
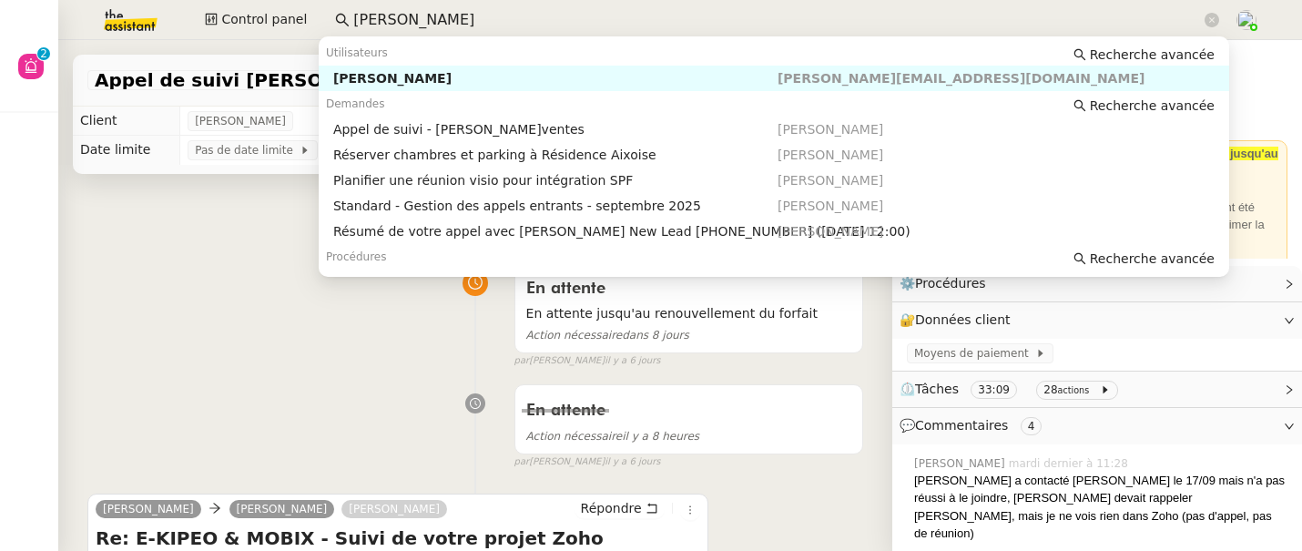
click at [375, 78] on div "[PERSON_NAME]" at bounding box center [555, 78] width 444 height 16
type input "[PERSON_NAME]"
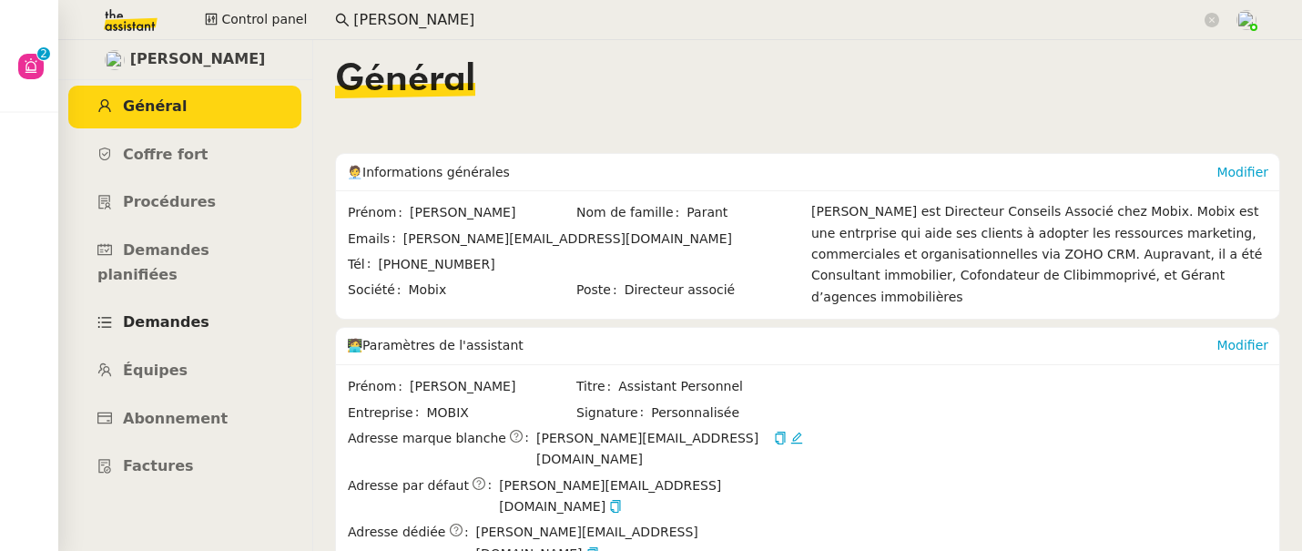
click at [166, 313] on span "Demandes" at bounding box center [166, 321] width 87 height 17
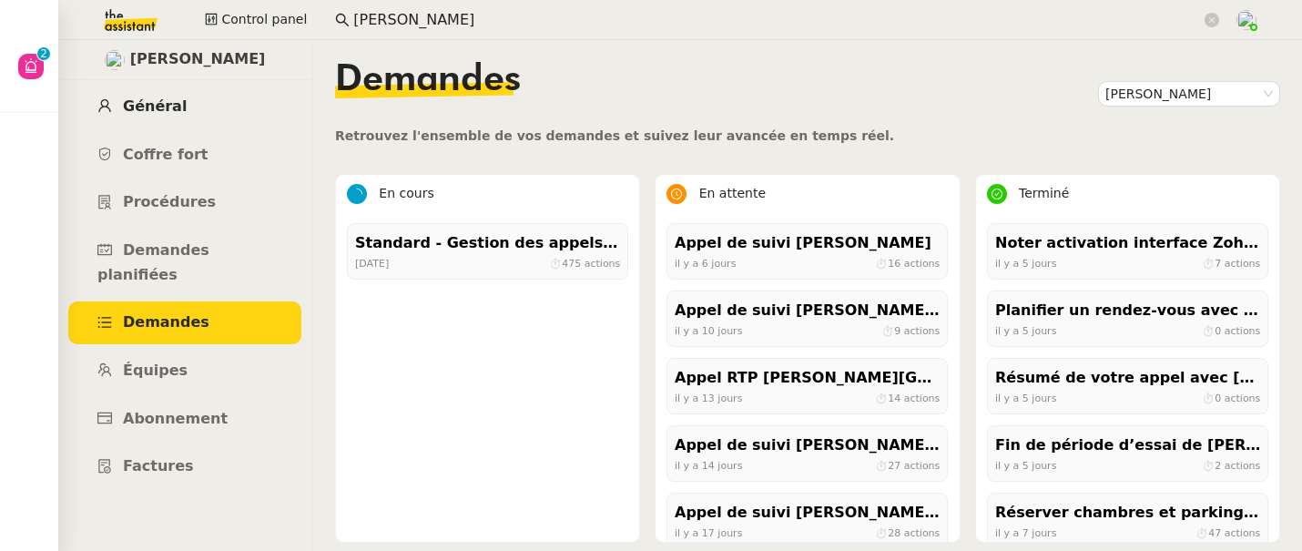
click at [145, 116] on link "Général" at bounding box center [184, 107] width 233 height 43
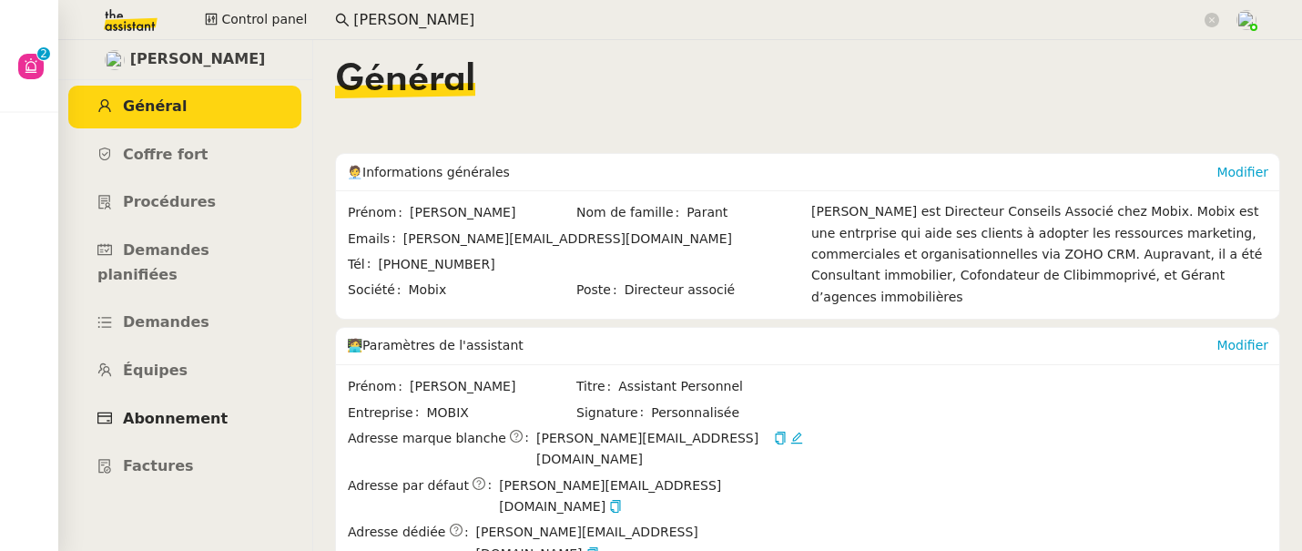
click at [198, 410] on span "Abonnement" at bounding box center [175, 418] width 105 height 17
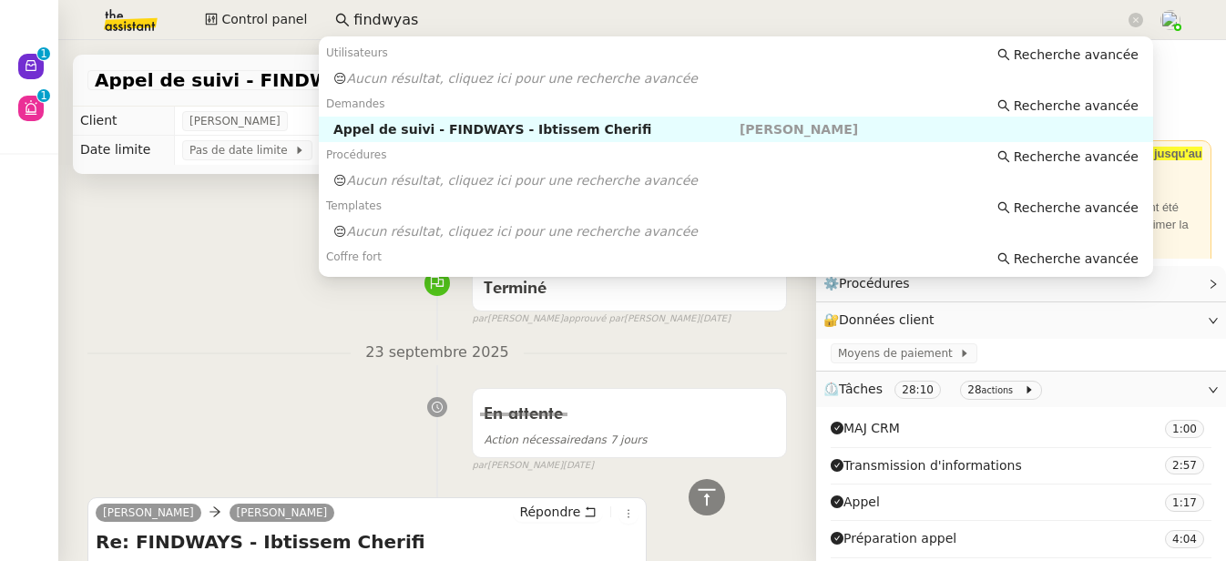
click at [305, 13] on div "Control panel findwyas" at bounding box center [613, 20] width 1135 height 40
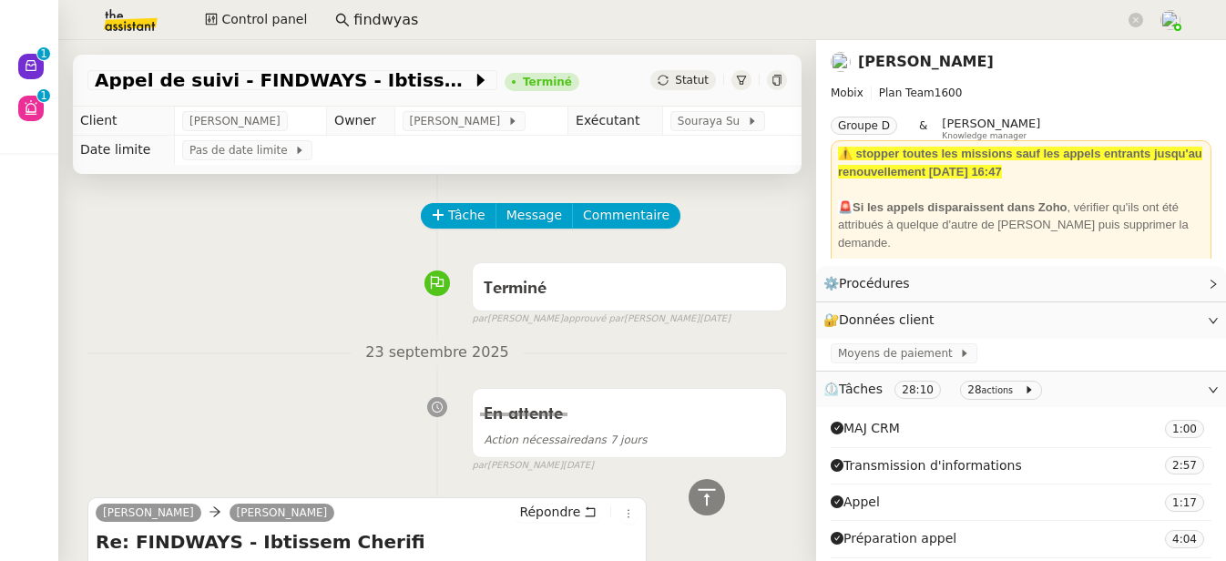
scroll to position [293, 0]
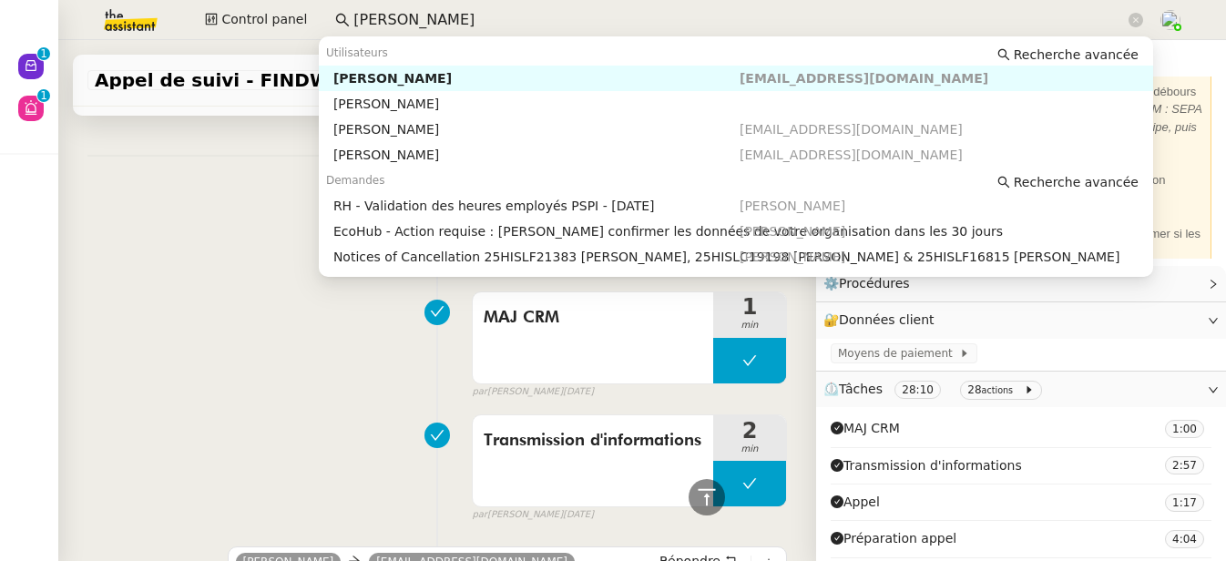
click at [369, 78] on div "[PERSON_NAME]" at bounding box center [536, 78] width 406 height 16
type input "fanny ey"
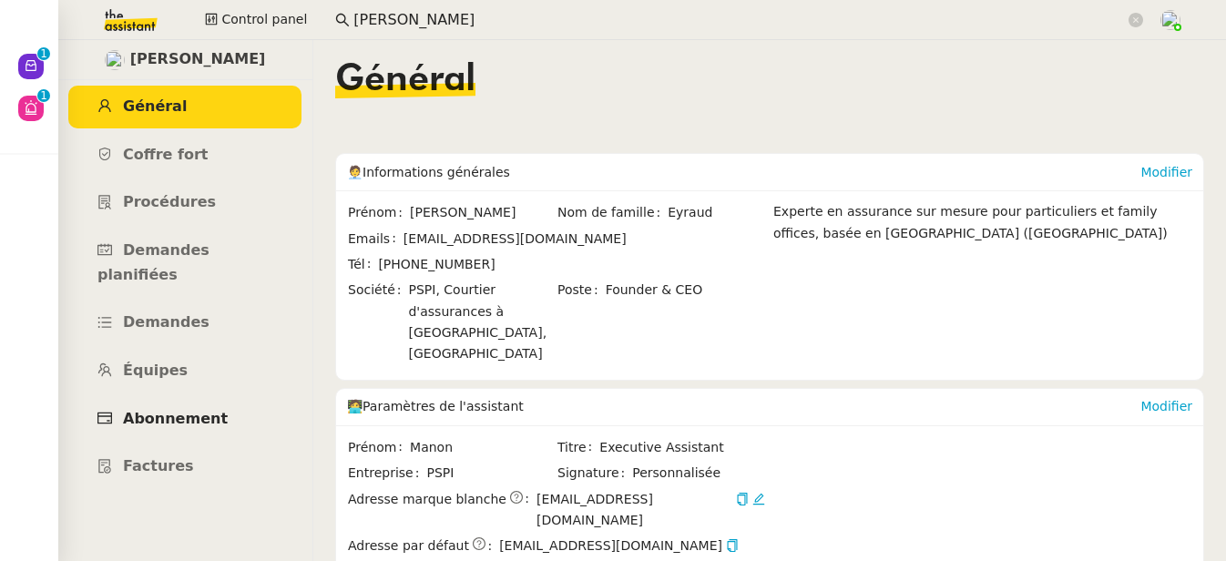
click at [191, 403] on link "Abonnement" at bounding box center [184, 419] width 233 height 43
